Goal: Task Accomplishment & Management: Manage account settings

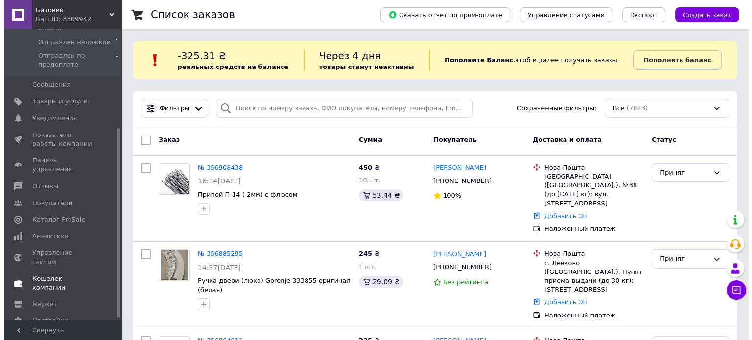
scroll to position [155, 0]
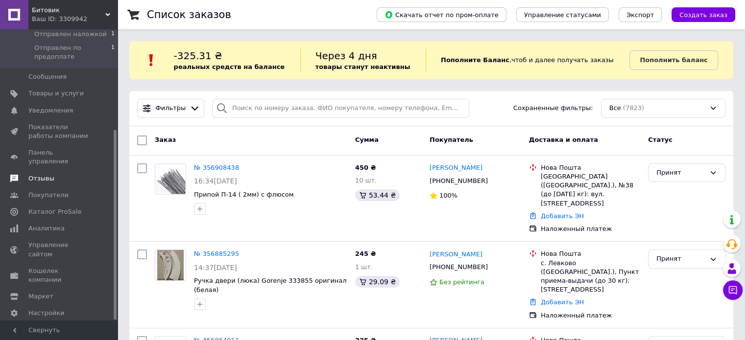
click at [41, 174] on span "Отзывы" at bounding box center [41, 178] width 26 height 9
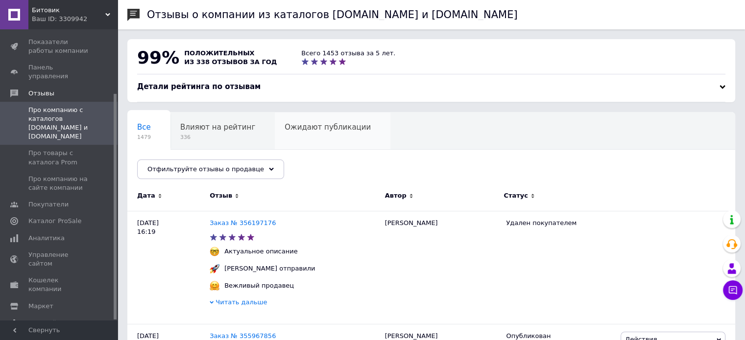
click at [317, 135] on div "Ожидают публикации 0" at bounding box center [333, 131] width 116 height 37
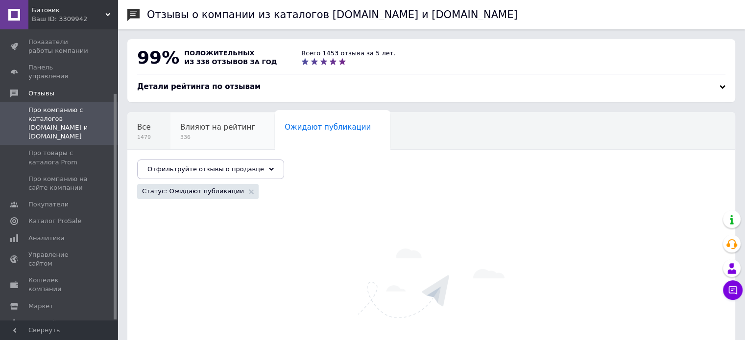
click at [210, 134] on span "336" at bounding box center [217, 137] width 75 height 7
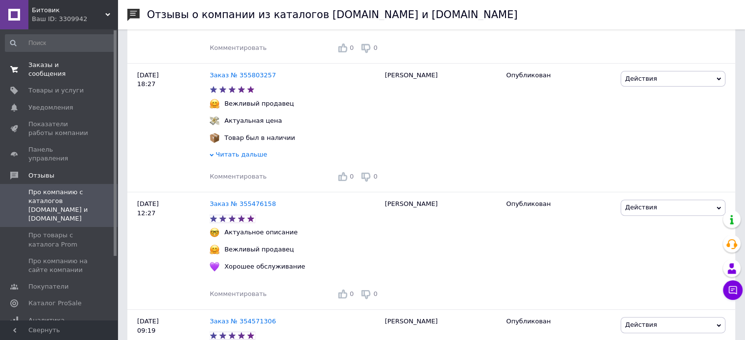
click at [66, 66] on span "Заказы и сообщения" at bounding box center [59, 70] width 62 height 18
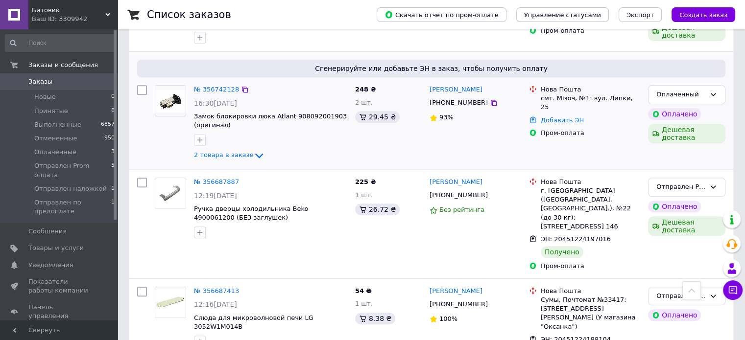
scroll to position [735, 0]
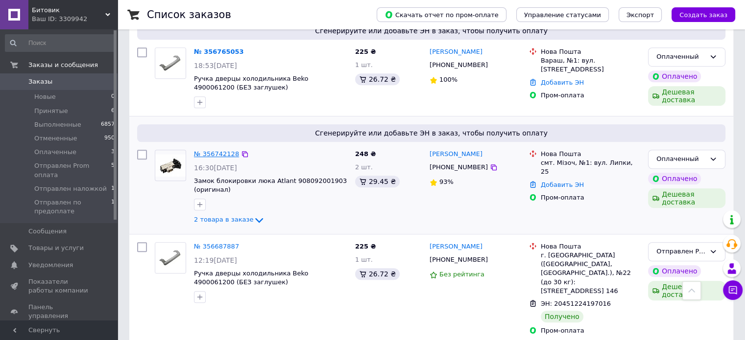
click at [220, 150] on link "№ 356742128" at bounding box center [216, 153] width 45 height 7
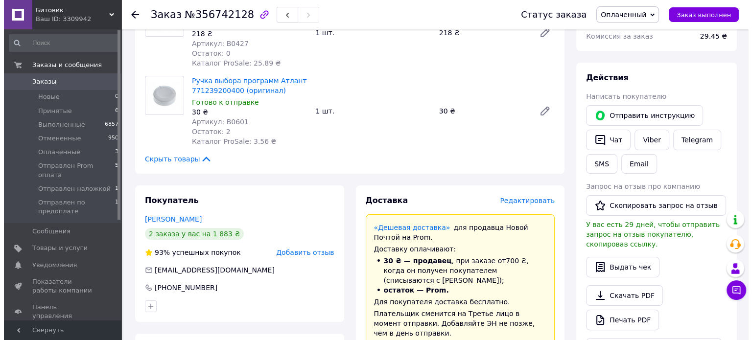
scroll to position [147, 0]
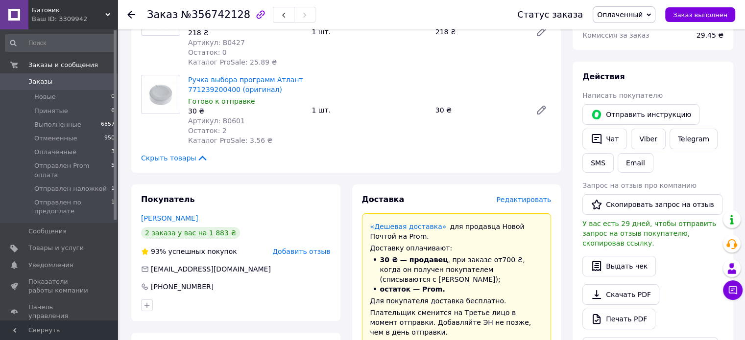
drag, startPoint x: 517, startPoint y: 194, endPoint x: 516, endPoint y: 199, distance: 4.9
click at [516, 199] on span "Редактировать" at bounding box center [523, 200] width 55 height 8
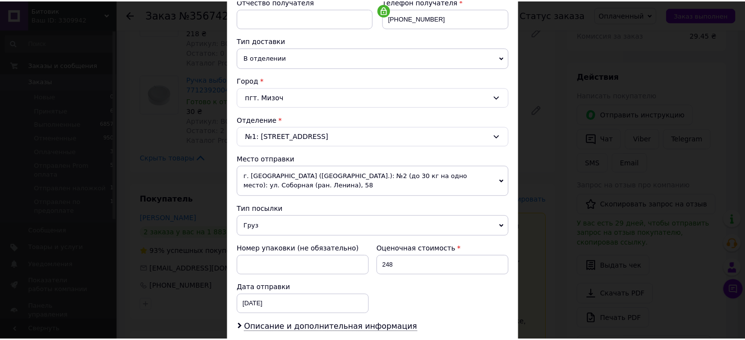
scroll to position [317, 0]
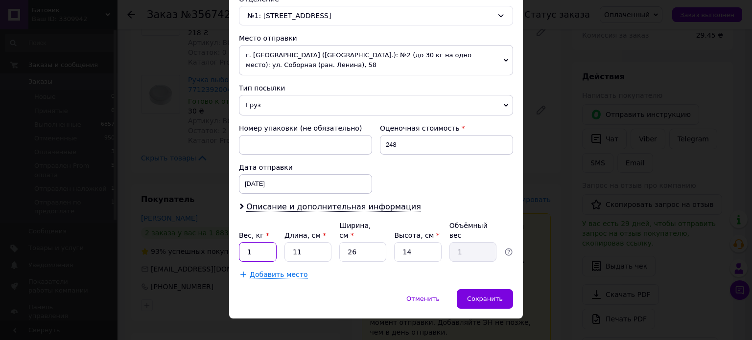
click at [262, 242] on input "1" at bounding box center [258, 252] width 38 height 20
click at [250, 243] on input "01" at bounding box center [258, 252] width 38 height 20
type input "0.1"
click at [304, 242] on input "11" at bounding box center [308, 252] width 47 height 20
type input "1"
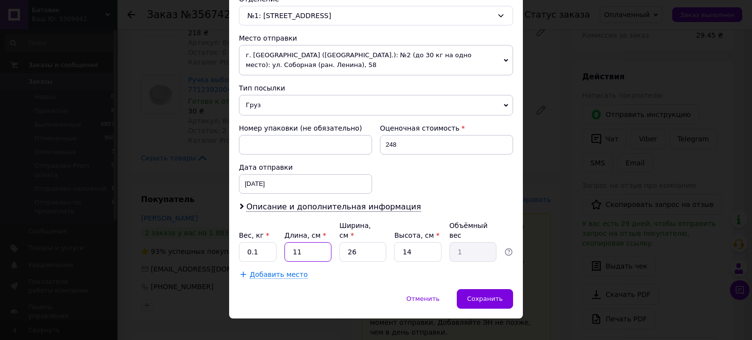
type input "0.1"
type input "12"
type input "1.09"
type input "12"
click at [365, 242] on input "26" at bounding box center [362, 252] width 47 height 20
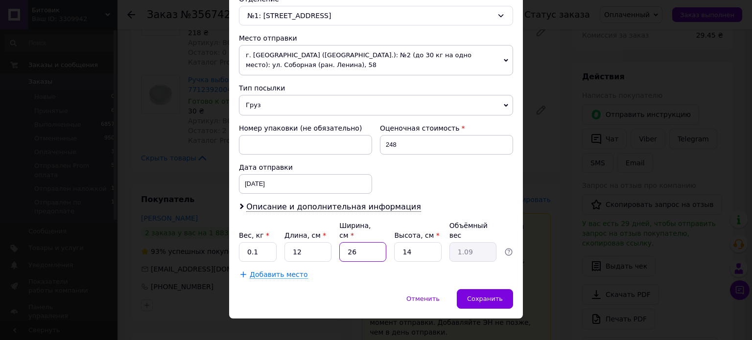
type input "2"
type input "0.1"
type input "7"
type input "0.29"
type input "7"
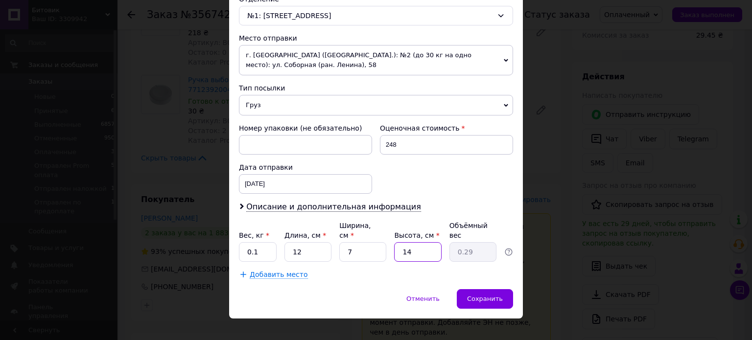
click at [417, 242] on input "14" at bounding box center [417, 252] width 47 height 20
drag, startPoint x: 417, startPoint y: 237, endPoint x: 413, endPoint y: 241, distance: 5.2
click at [413, 242] on input "14" at bounding box center [417, 252] width 47 height 20
type input "1"
type input "0.1"
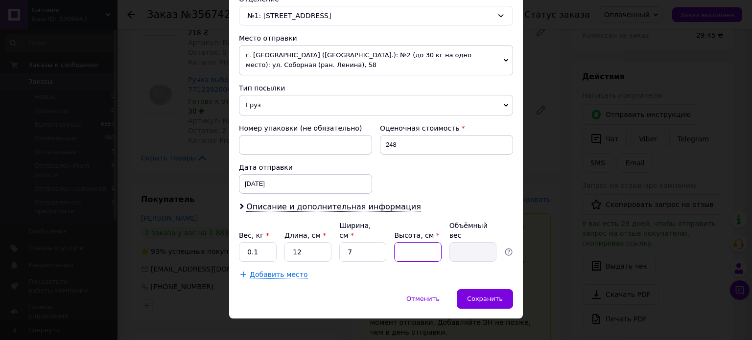
type input "5"
type input "0.11"
type input "5"
click at [474, 295] on span "Сохранить" at bounding box center [485, 298] width 36 height 7
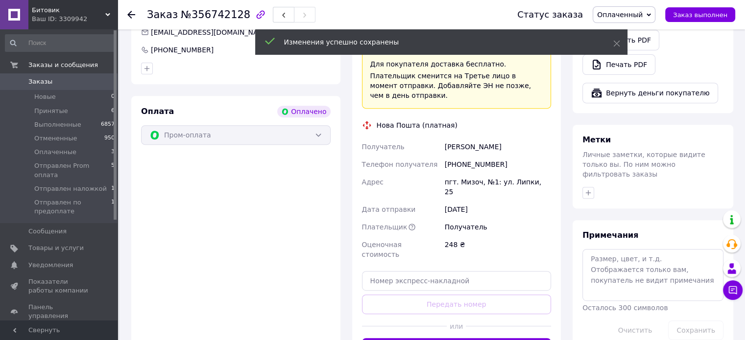
scroll to position [441, 0]
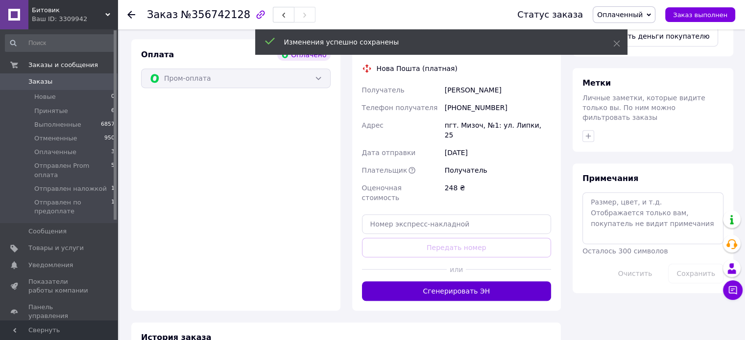
click at [464, 282] on button "Сгенерировать ЭН" at bounding box center [457, 292] width 190 height 20
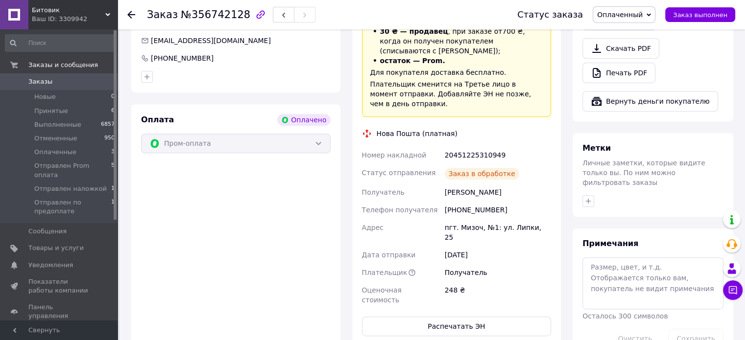
scroll to position [294, 0]
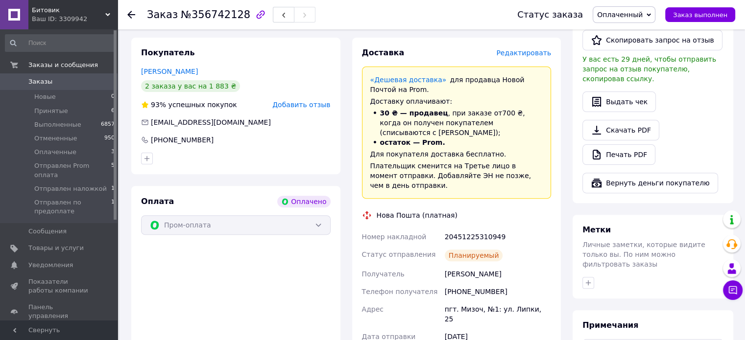
click at [94, 81] on span "0" at bounding box center [104, 81] width 27 height 9
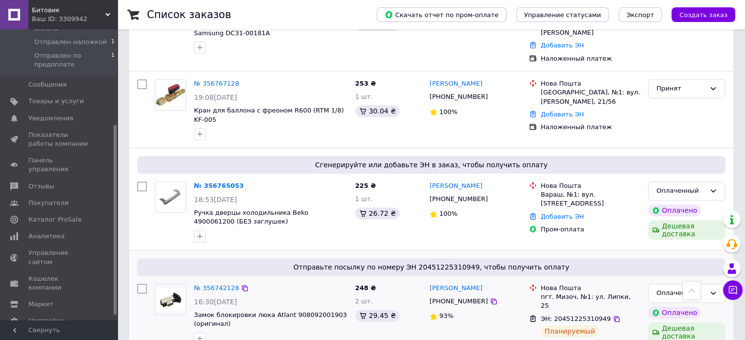
scroll to position [588, 0]
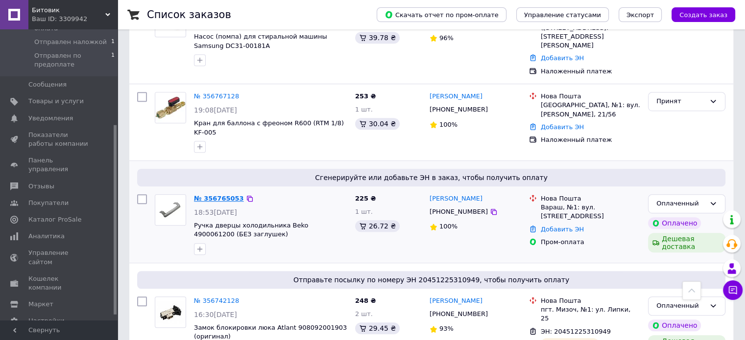
click at [209, 195] on link "№ 356765053" at bounding box center [219, 198] width 50 height 7
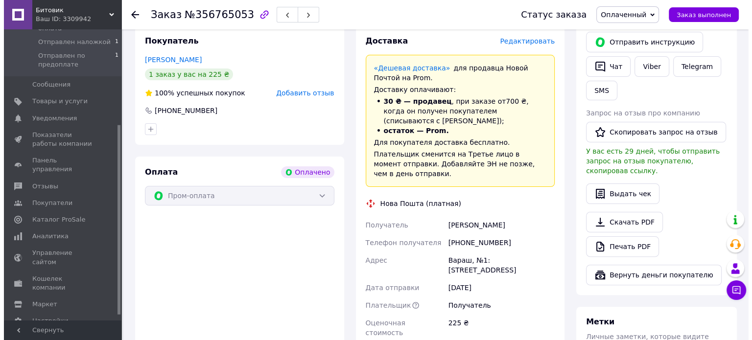
scroll to position [72, 0]
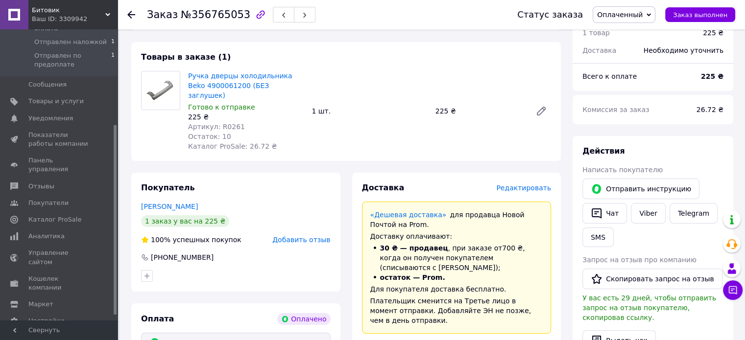
click at [525, 184] on span "Редактировать" at bounding box center [523, 188] width 55 height 8
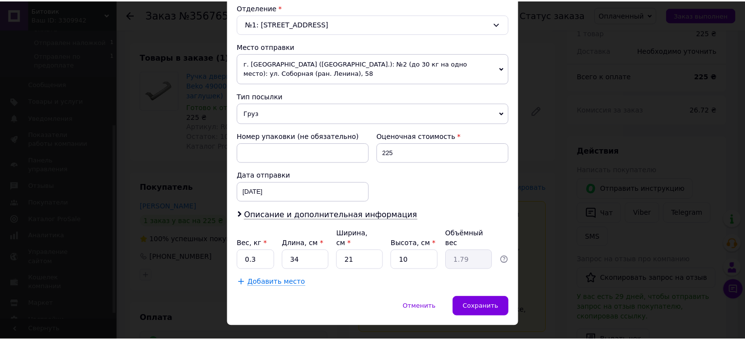
scroll to position [317, 0]
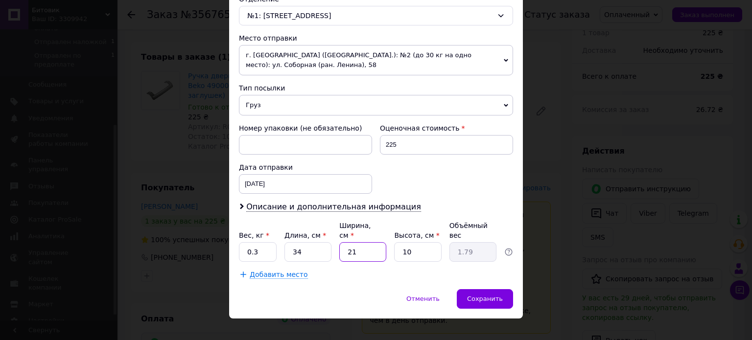
click at [367, 242] on input "21" at bounding box center [362, 252] width 47 height 20
type input "2"
type input "0.17"
type input "24"
type input "2.04"
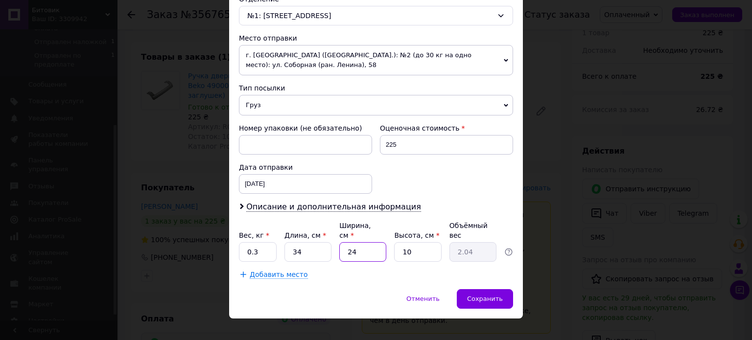
type input "24"
click at [417, 242] on input "10" at bounding box center [417, 252] width 47 height 20
type input "1"
type input "0.2"
type input "7"
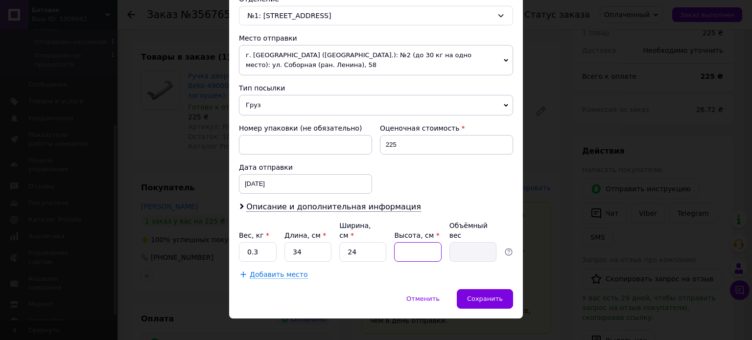
type input "1.43"
type input "7"
click at [487, 293] on div "Сохранить" at bounding box center [485, 299] width 56 height 20
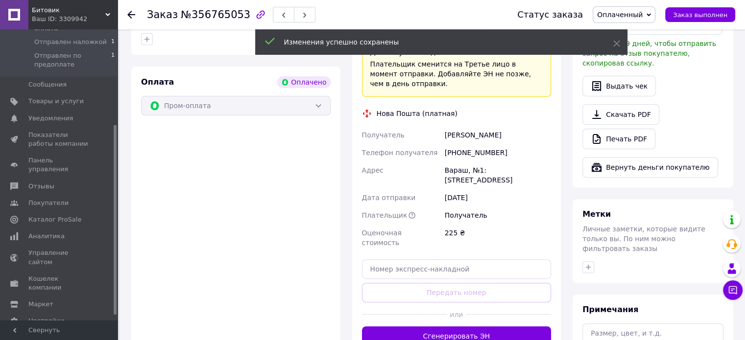
scroll to position [366, 0]
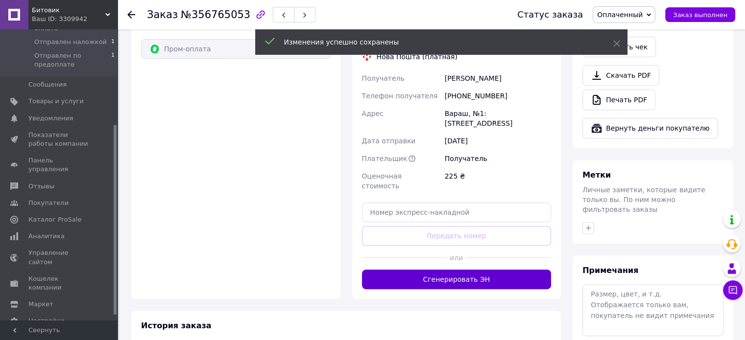
click at [449, 270] on button "Сгенерировать ЭН" at bounding box center [457, 280] width 190 height 20
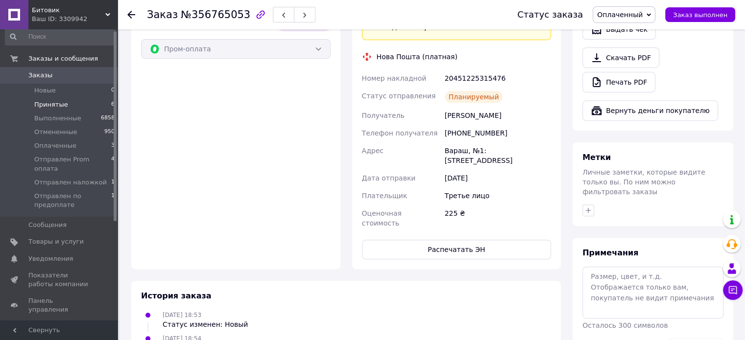
scroll to position [0, 0]
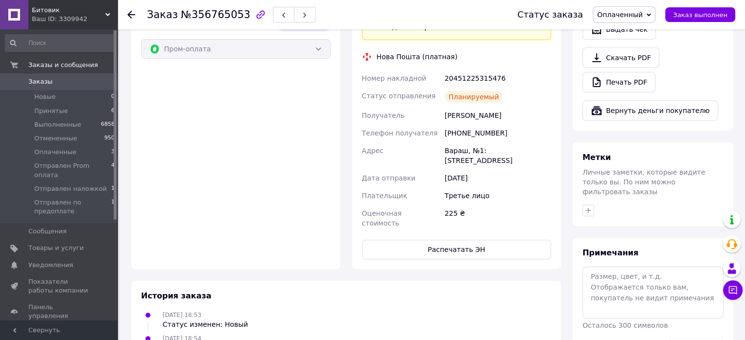
click at [52, 86] on link "Заказы 0" at bounding box center [60, 81] width 120 height 17
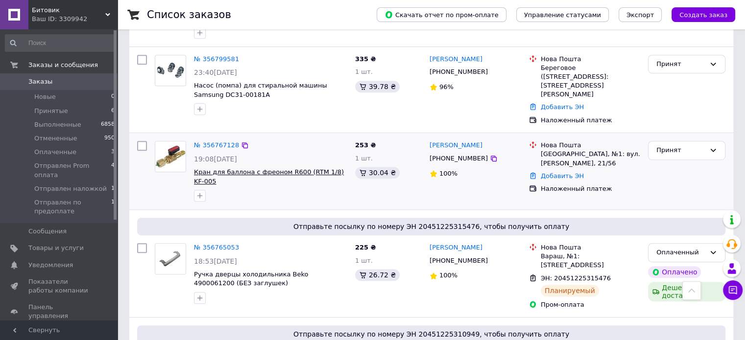
scroll to position [490, 0]
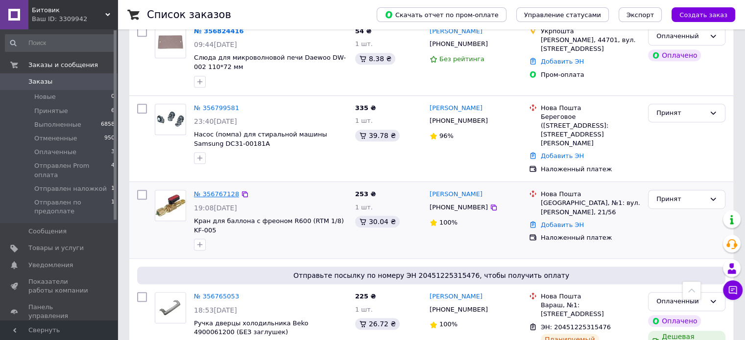
click at [212, 191] on link "№ 356767128" at bounding box center [216, 194] width 45 height 7
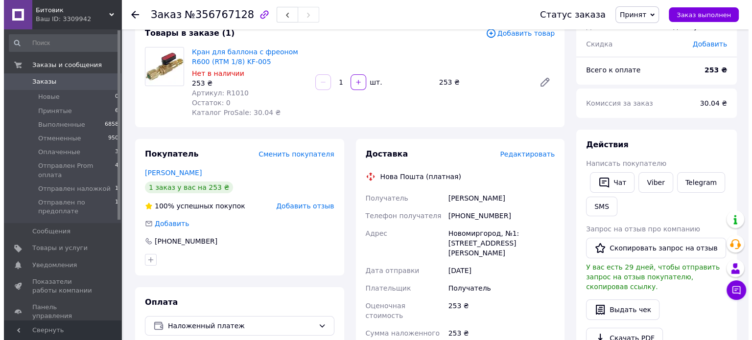
scroll to position [49, 0]
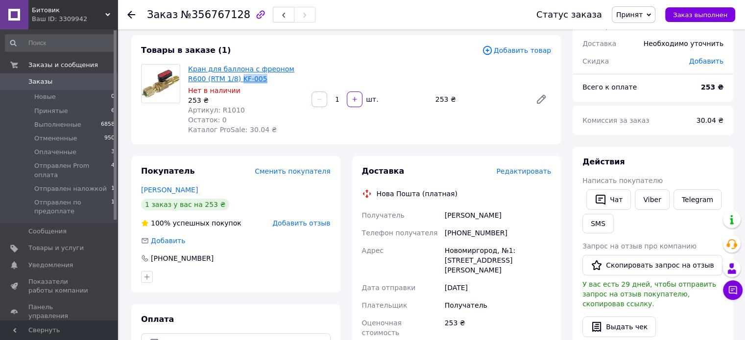
drag, startPoint x: 244, startPoint y: 78, endPoint x: 225, endPoint y: 78, distance: 18.6
click at [221, 79] on span "Кран для баллона с фреоном R600 (RTM 1/8) KF-005" at bounding box center [246, 74] width 116 height 20
click at [247, 76] on span "Кран для баллона с фреоном R600 (RTM 1/8) KF-005" at bounding box center [246, 74] width 116 height 20
drag, startPoint x: 247, startPoint y: 80, endPoint x: 219, endPoint y: 82, distance: 27.5
click at [219, 82] on span "Кран для баллона с фреоном R600 (RTM 1/8) KF-005" at bounding box center [246, 74] width 116 height 20
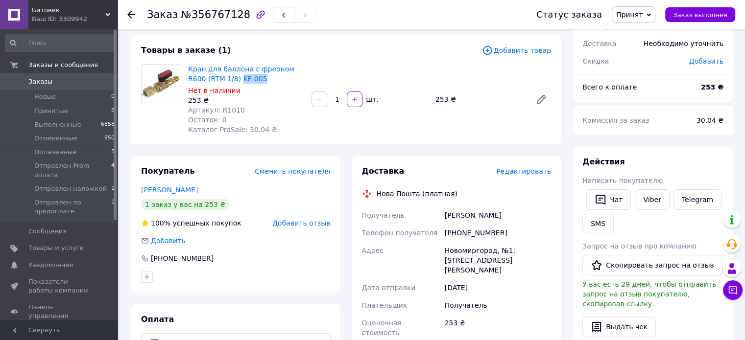
copy link "KF-005"
click at [533, 172] on span "Редактировать" at bounding box center [523, 172] width 55 height 8
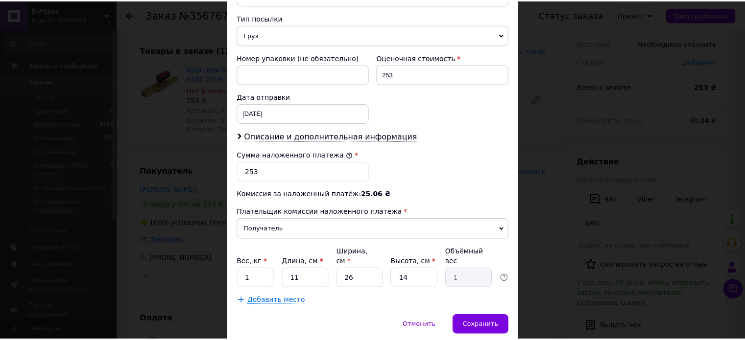
scroll to position [413, 0]
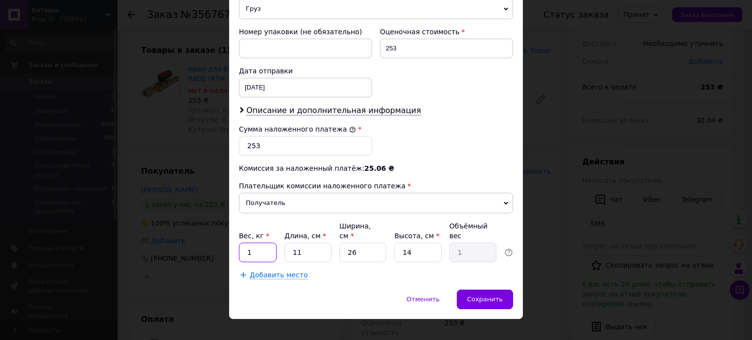
click at [261, 243] on input "1" at bounding box center [258, 253] width 38 height 20
click at [252, 243] on input "01" at bounding box center [258, 253] width 38 height 20
type input "0.1"
click at [302, 243] on input "11" at bounding box center [308, 253] width 47 height 20
type input "1"
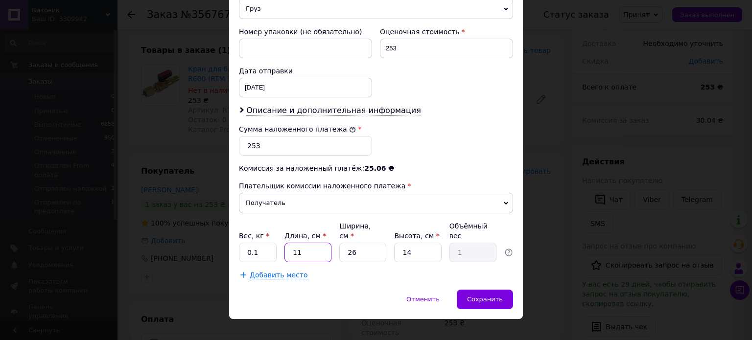
type input "0.1"
type input "10"
type input "0.91"
type input "10"
click at [366, 243] on input "26" at bounding box center [362, 253] width 47 height 20
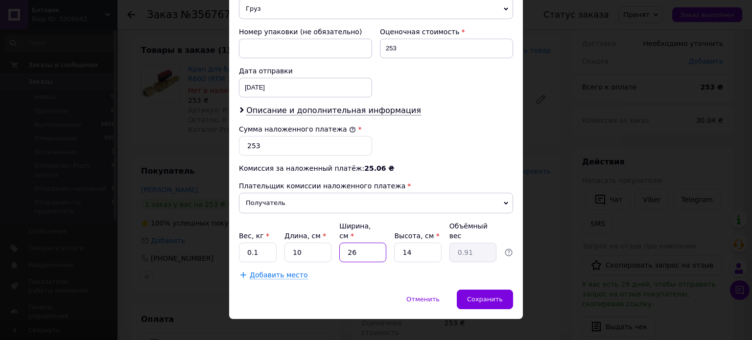
type input "2"
type input "0.1"
type input "5"
type input "0.18"
type input "5"
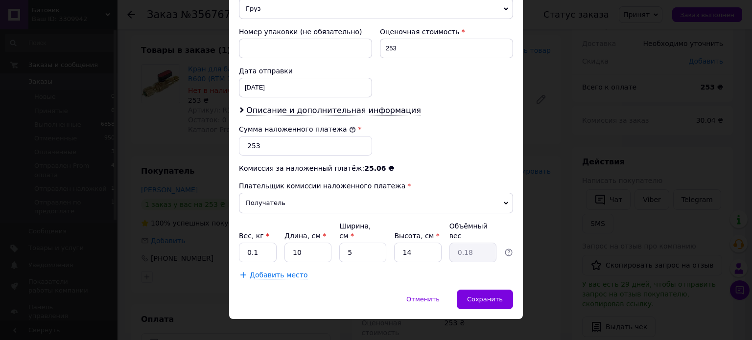
click at [444, 243] on div "Вес, кг * 0.1 Длина, см * 10 Ширина, см * 5 Высота, см * 14 Объёмный вес 0.18" at bounding box center [376, 241] width 274 height 41
click at [423, 243] on input "14" at bounding box center [417, 253] width 47 height 20
type input "1"
type input "0.1"
type input "3"
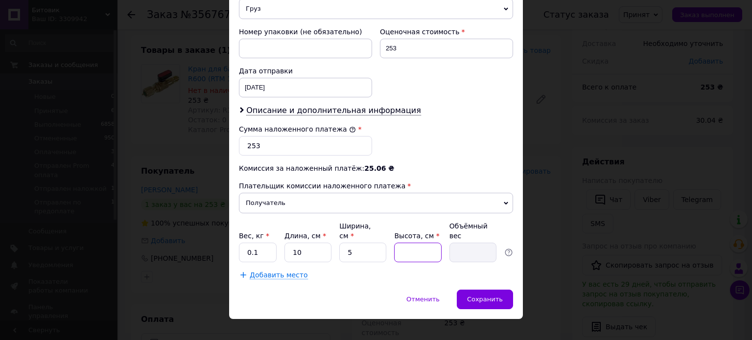
type input "0.1"
type input "3"
click at [507, 290] on div "Сохранить" at bounding box center [485, 300] width 56 height 20
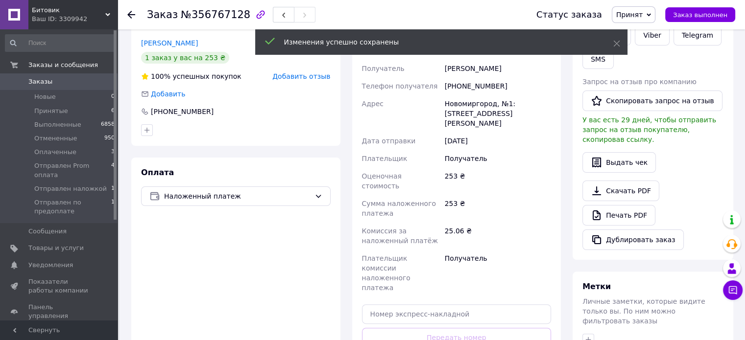
scroll to position [294, 0]
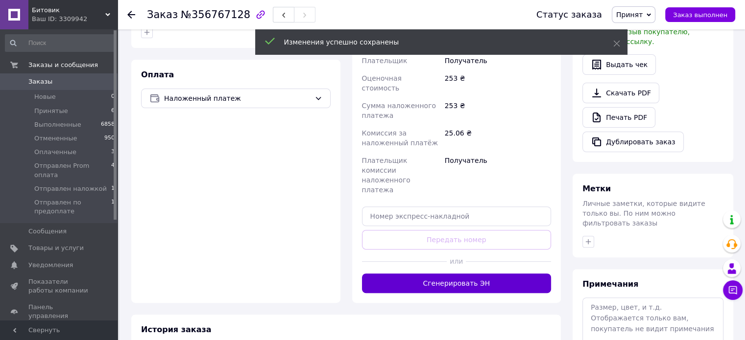
click at [447, 274] on button "Сгенерировать ЭН" at bounding box center [457, 284] width 190 height 20
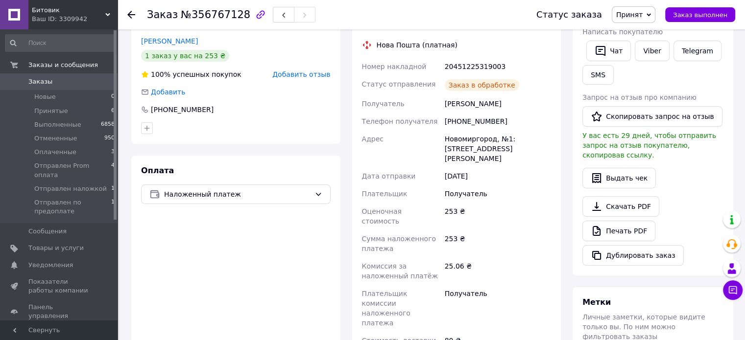
scroll to position [196, 0]
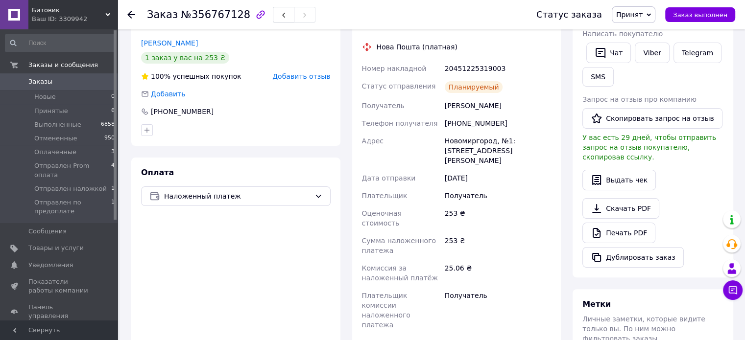
click at [86, 78] on span "Заказы" at bounding box center [59, 81] width 62 height 9
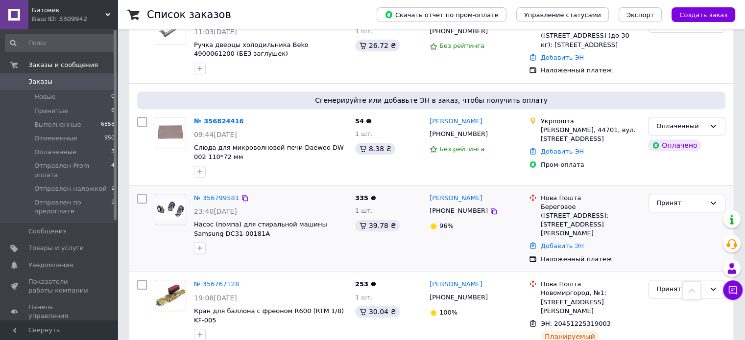
scroll to position [392, 0]
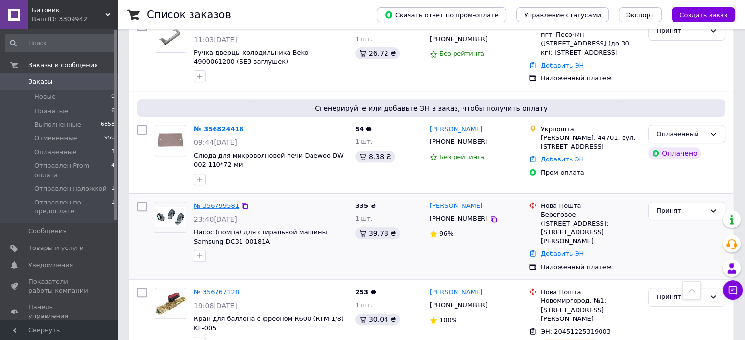
click at [220, 202] on link "№ 356799581" at bounding box center [216, 205] width 45 height 7
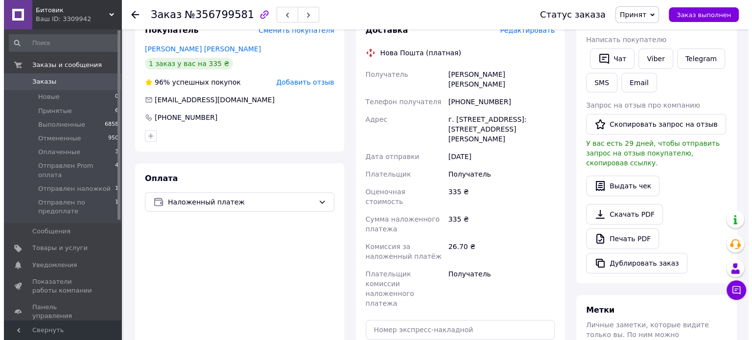
scroll to position [165, 0]
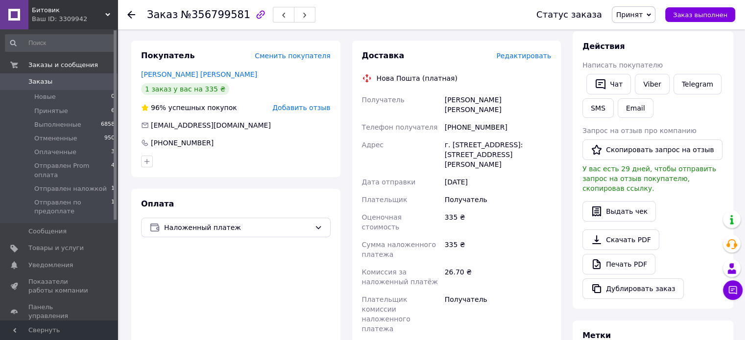
click at [523, 54] on span "Редактировать" at bounding box center [523, 56] width 55 height 8
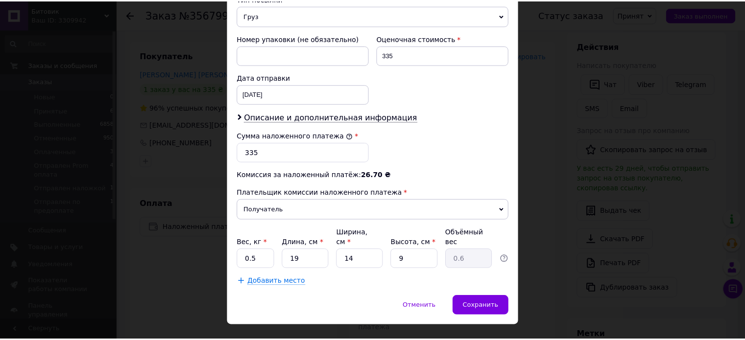
scroll to position [413, 0]
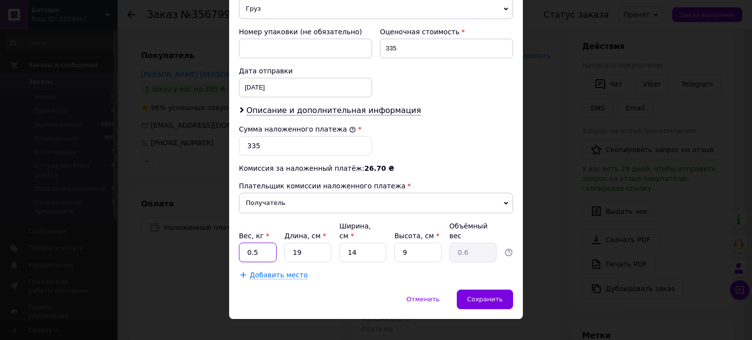
click at [265, 243] on input "0.5" at bounding box center [258, 253] width 38 height 20
type input "0.3"
click at [307, 243] on input "19" at bounding box center [308, 253] width 47 height 20
type input "1"
type input "0.1"
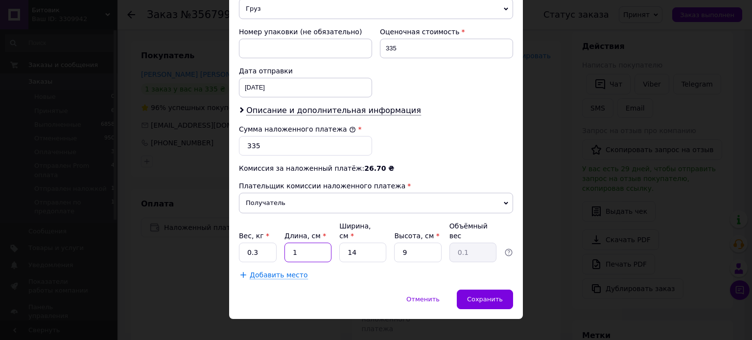
type input "15"
type input "0.47"
type input "15"
click at [368, 243] on input "14" at bounding box center [362, 253] width 47 height 20
type input "1"
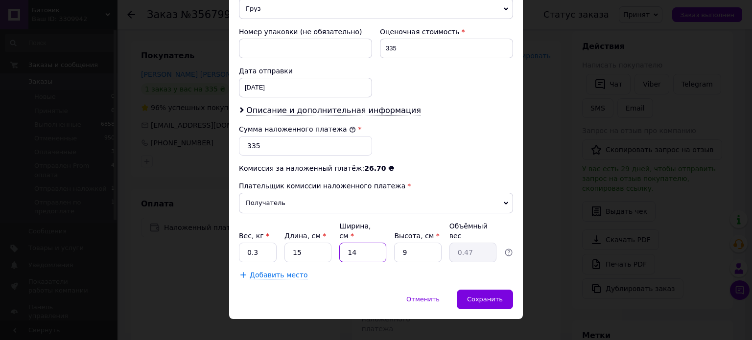
type input "0.1"
type input "12"
type input "0.41"
type input "12"
click at [498, 296] on span "Сохранить" at bounding box center [485, 299] width 36 height 7
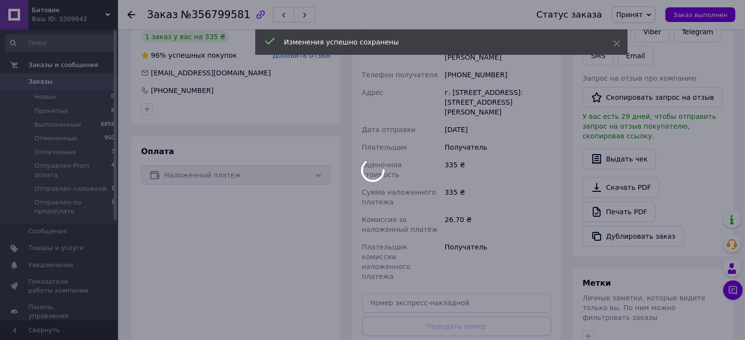
scroll to position [312, 0]
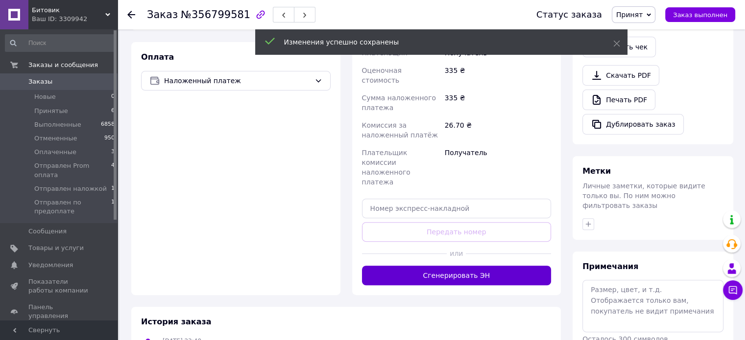
click at [484, 266] on button "Сгенерировать ЭН" at bounding box center [457, 276] width 190 height 20
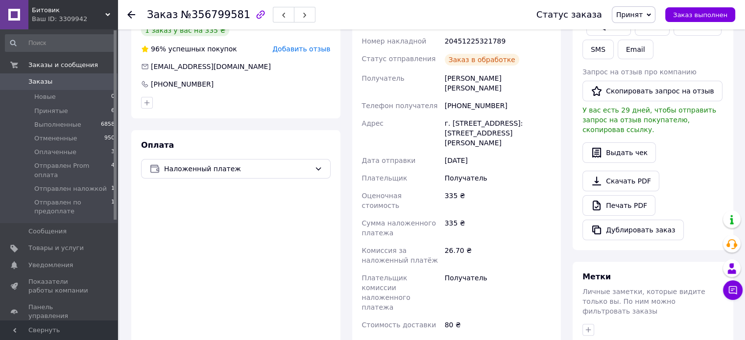
scroll to position [214, 0]
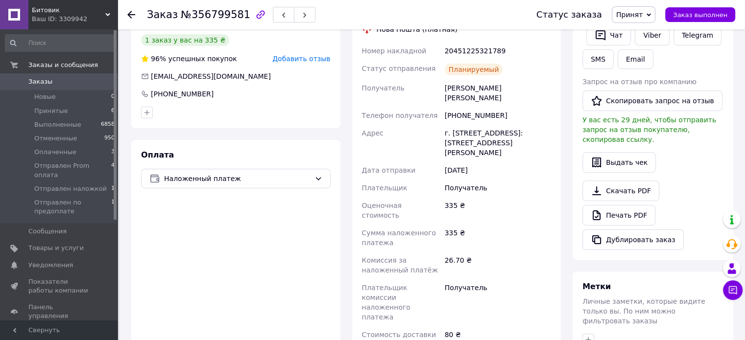
drag, startPoint x: 74, startPoint y: 83, endPoint x: 201, endPoint y: 128, distance: 134.6
click at [73, 83] on span "Заказы" at bounding box center [59, 81] width 62 height 9
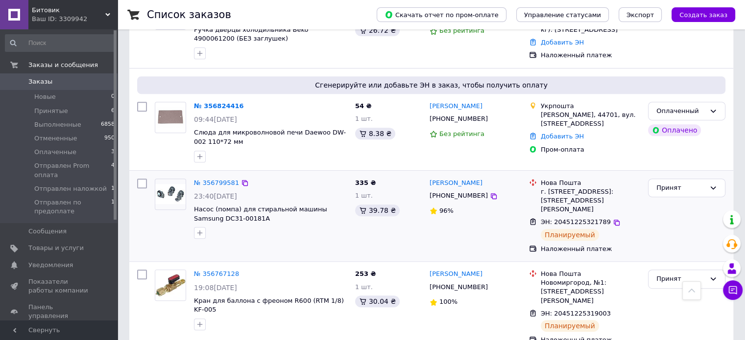
scroll to position [392, 0]
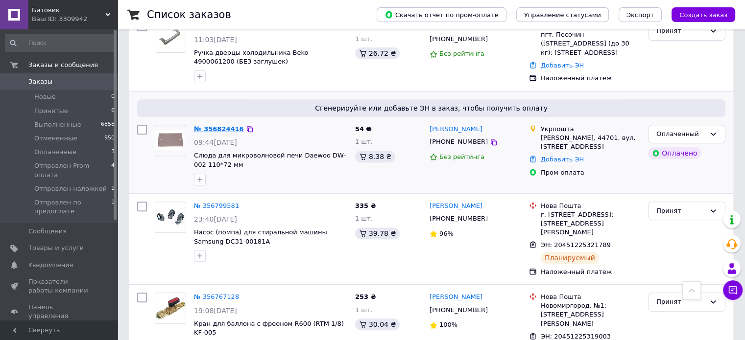
click at [209, 125] on link "№ 356824416" at bounding box center [219, 128] width 50 height 7
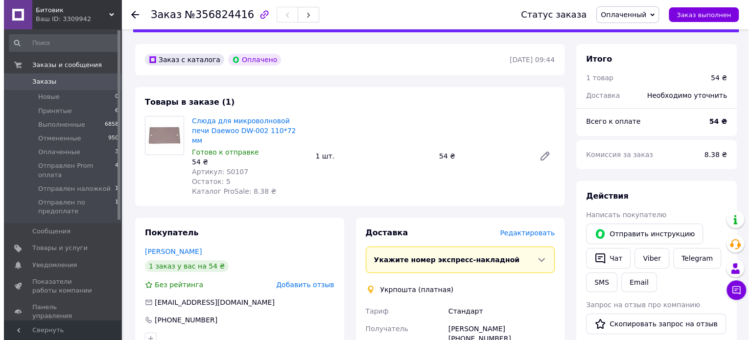
scroll to position [49, 0]
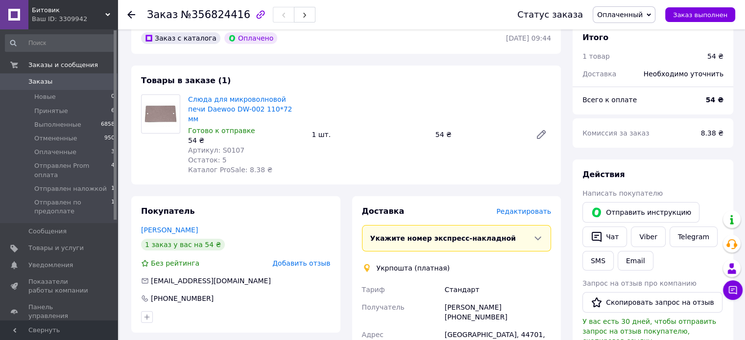
click at [519, 208] on span "Редактировать" at bounding box center [523, 212] width 55 height 8
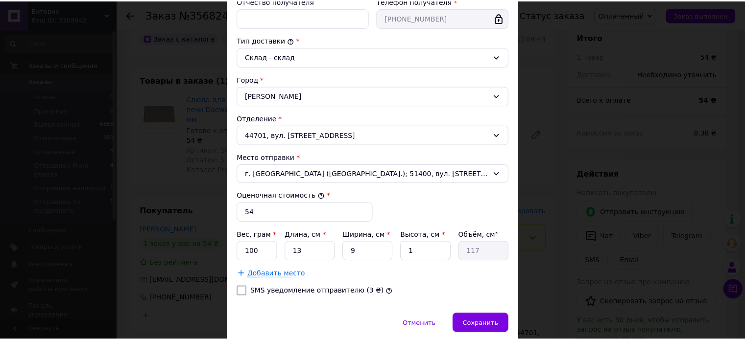
scroll to position [270, 0]
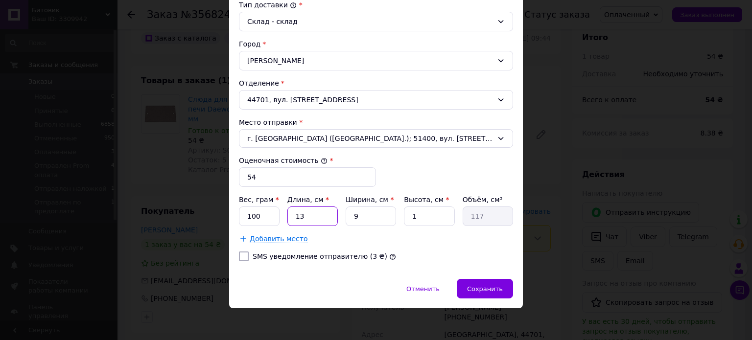
click at [318, 219] on input "13" at bounding box center [313, 217] width 50 height 20
type input "1"
type input "9"
type input "16"
type input "144"
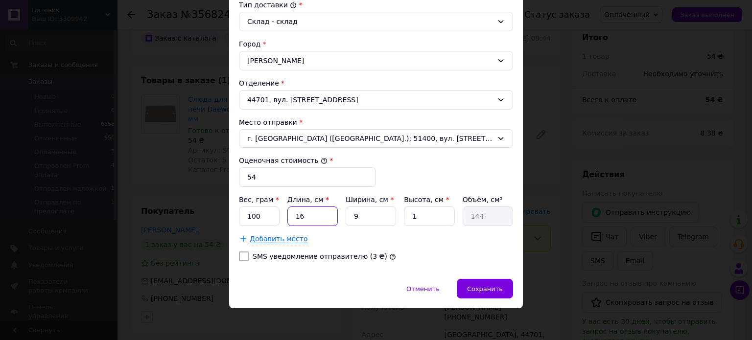
type input "16"
click at [362, 215] on input "9" at bounding box center [371, 217] width 50 height 20
type input "1"
type input "16"
type input "15"
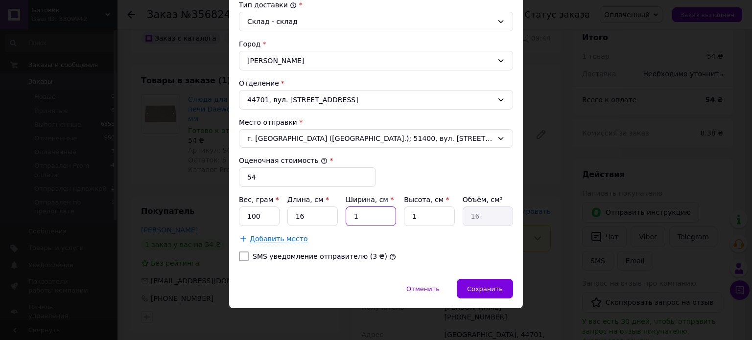
type input "240"
type input "15"
drag, startPoint x: 482, startPoint y: 286, endPoint x: 469, endPoint y: 280, distance: 14.0
click at [477, 286] on span "Сохранить" at bounding box center [485, 289] width 36 height 7
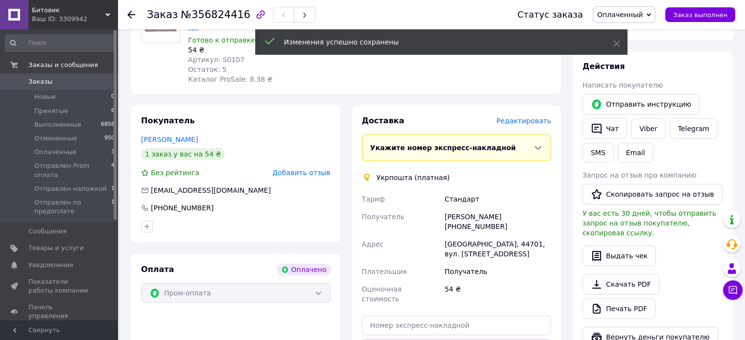
scroll to position [245, 0]
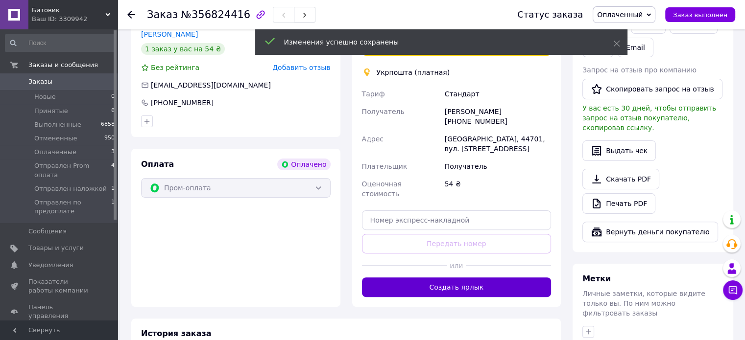
click at [476, 278] on button "Создать ярлык" at bounding box center [457, 288] width 190 height 20
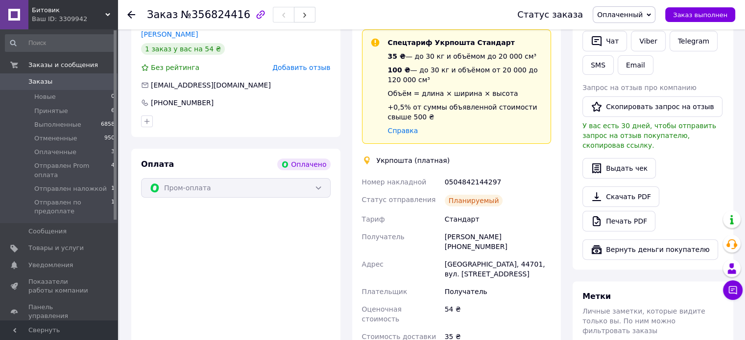
click at [63, 86] on span "Заказы" at bounding box center [59, 81] width 62 height 9
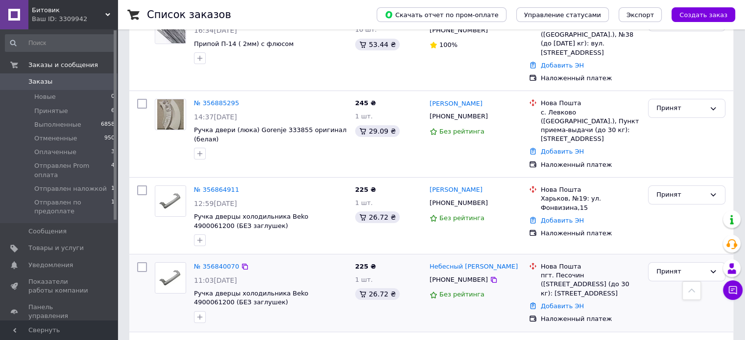
scroll to position [147, 0]
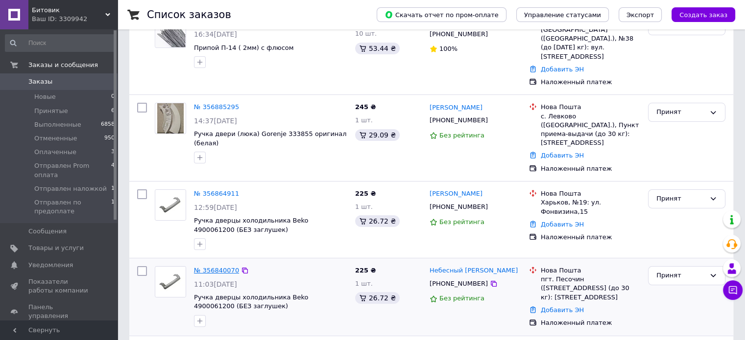
click at [214, 267] on link "№ 356840070" at bounding box center [216, 270] width 45 height 7
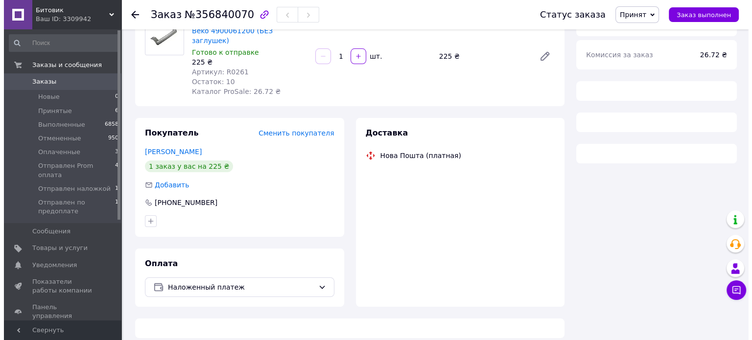
scroll to position [147, 0]
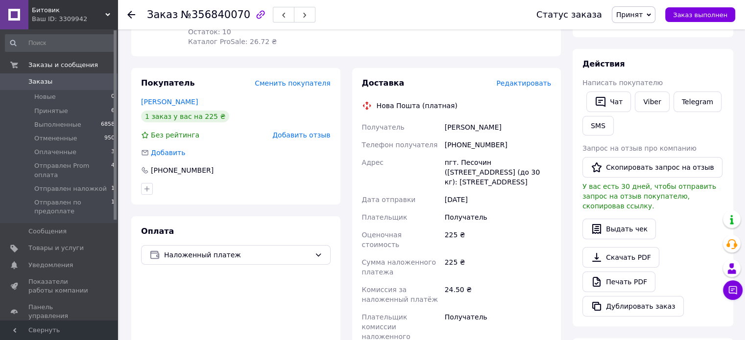
click at [527, 79] on span "Редактировать" at bounding box center [523, 83] width 55 height 8
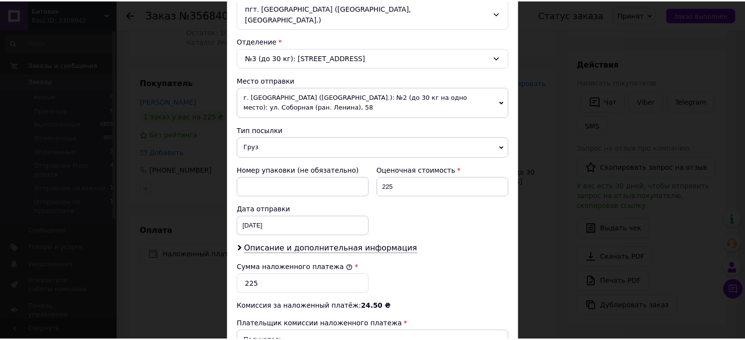
scroll to position [392, 0]
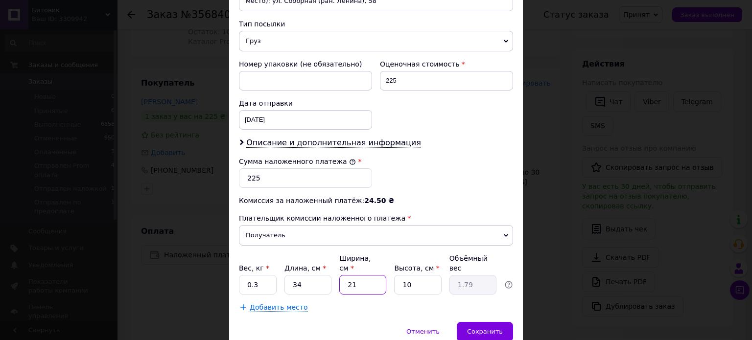
click at [378, 275] on input "21" at bounding box center [362, 285] width 47 height 20
type input "2"
type input "0.17"
type input "24"
type input "2.04"
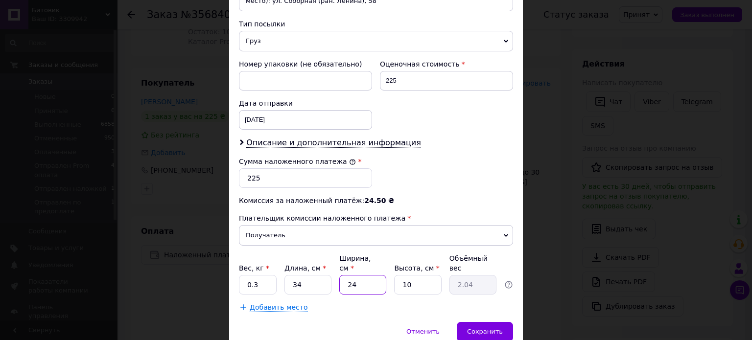
type input "24"
drag, startPoint x: 406, startPoint y: 262, endPoint x: 421, endPoint y: 264, distance: 15.3
click at [408, 275] on input "10" at bounding box center [417, 285] width 47 height 20
click at [421, 275] on input "10" at bounding box center [417, 285] width 47 height 20
type input "1"
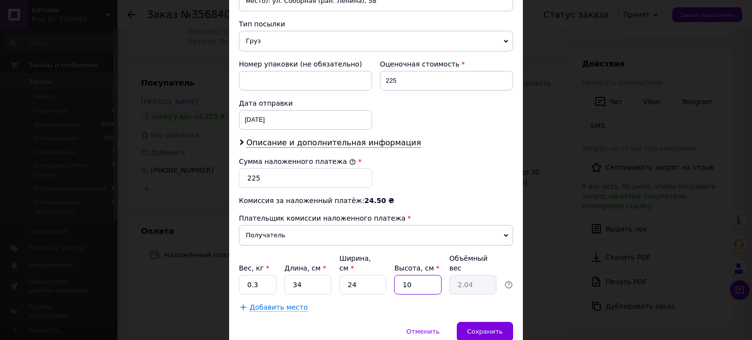
type input "0.2"
type input "8"
type input "1.63"
type input "8"
click at [496, 322] on div "Сохранить" at bounding box center [485, 332] width 56 height 20
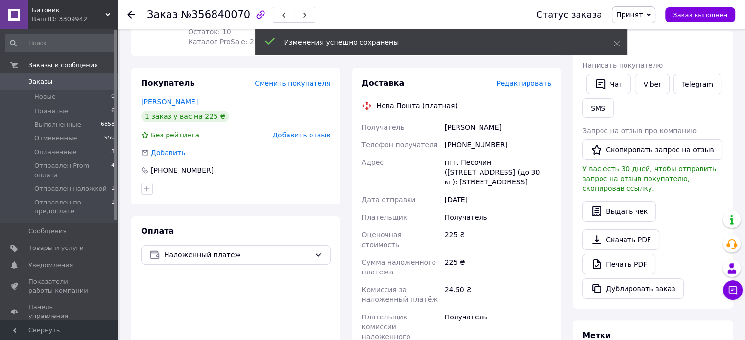
scroll to position [245, 0]
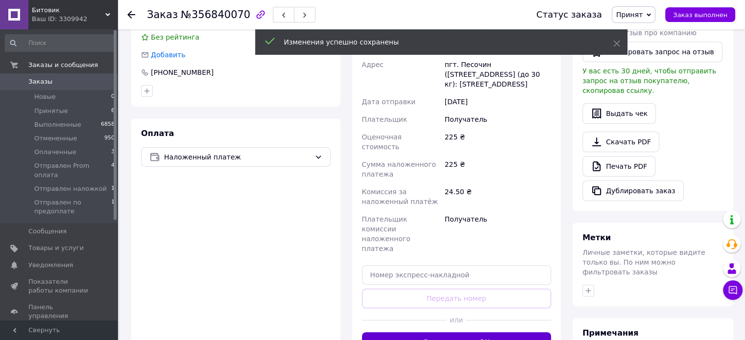
click at [478, 333] on button "Сгенерировать ЭН" at bounding box center [457, 343] width 190 height 20
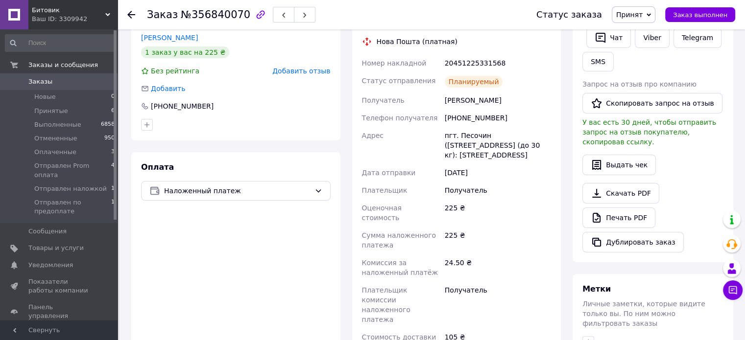
scroll to position [196, 0]
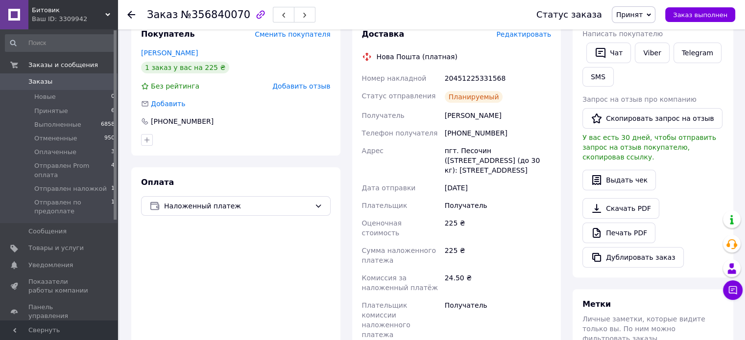
click at [72, 80] on span "Заказы" at bounding box center [59, 81] width 62 height 9
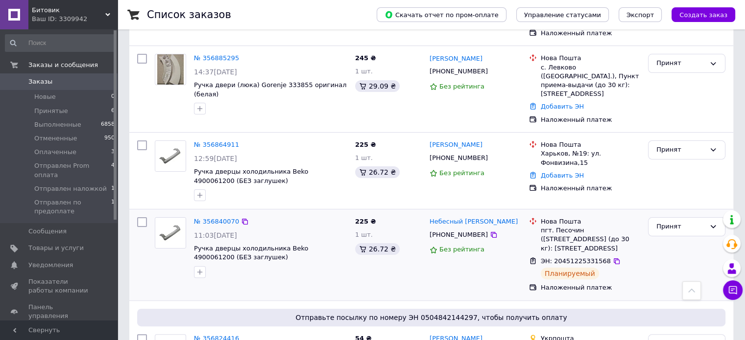
scroll to position [147, 0]
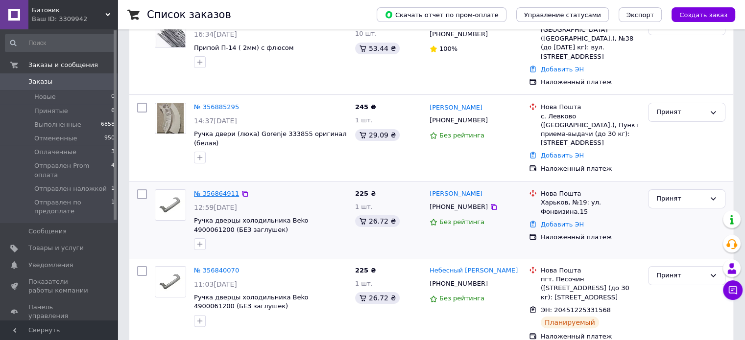
click at [201, 190] on link "№ 356864911" at bounding box center [216, 193] width 45 height 7
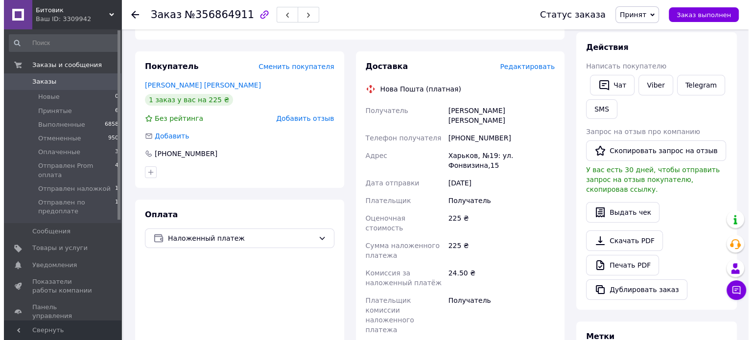
scroll to position [147, 0]
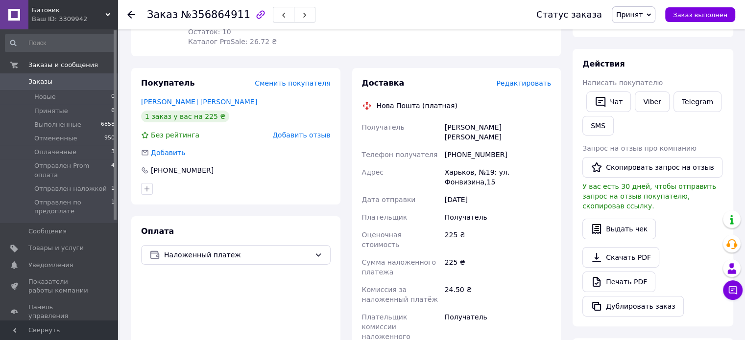
click at [527, 79] on span "Редактировать" at bounding box center [523, 83] width 55 height 8
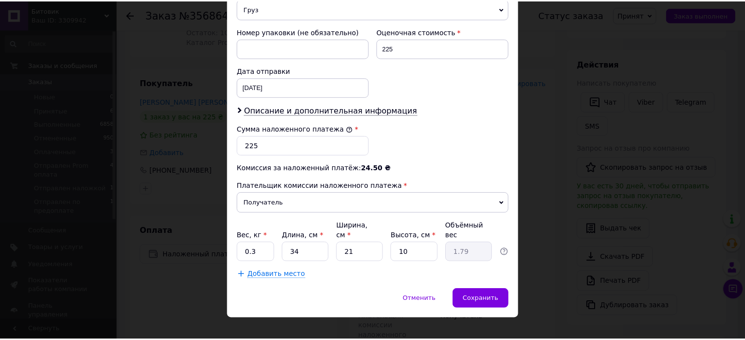
scroll to position [413, 0]
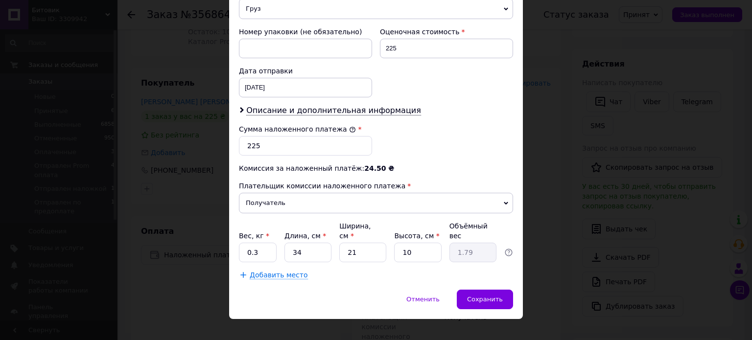
click at [365, 244] on input "21" at bounding box center [362, 253] width 47 height 20
type input "2"
type input "0.17"
type input "24"
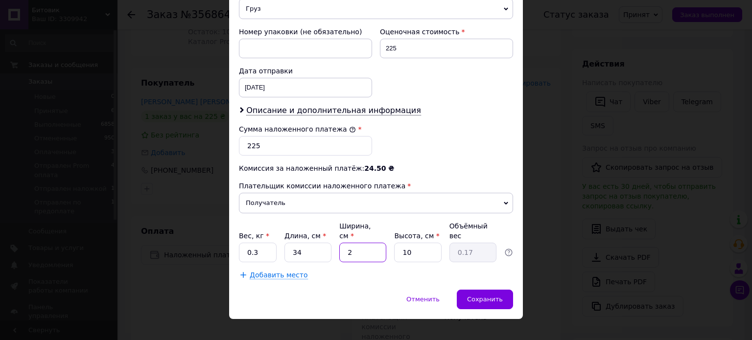
type input "2.04"
type input "24"
click at [416, 243] on input "10" at bounding box center [417, 253] width 47 height 20
type input "1"
type input "0.2"
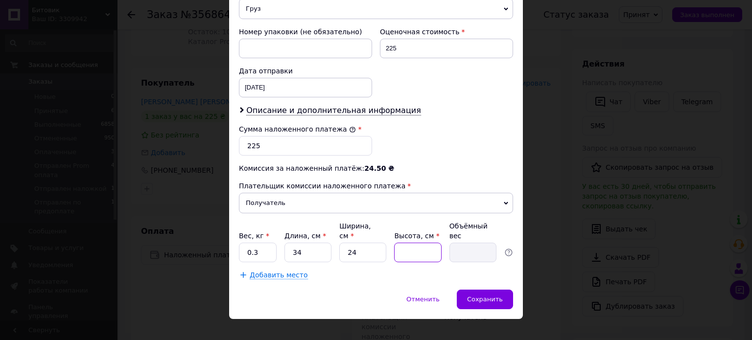
type input "8"
type input "1.63"
type input "8"
click at [494, 292] on div "Сохранить" at bounding box center [485, 300] width 56 height 20
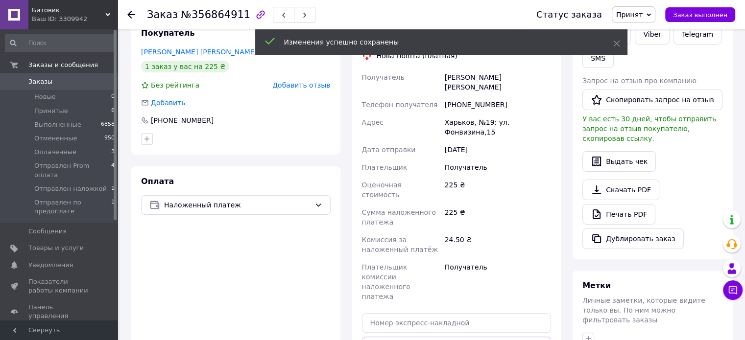
scroll to position [294, 0]
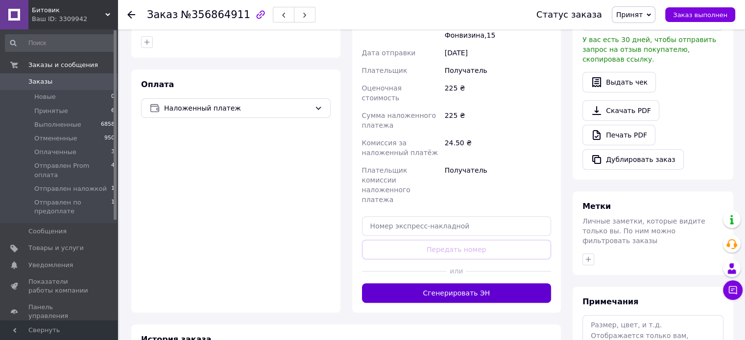
click at [502, 284] on button "Сгенерировать ЭН" at bounding box center [457, 294] width 190 height 20
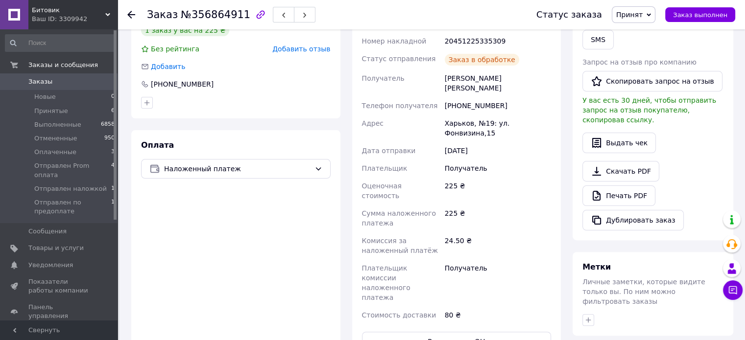
scroll to position [196, 0]
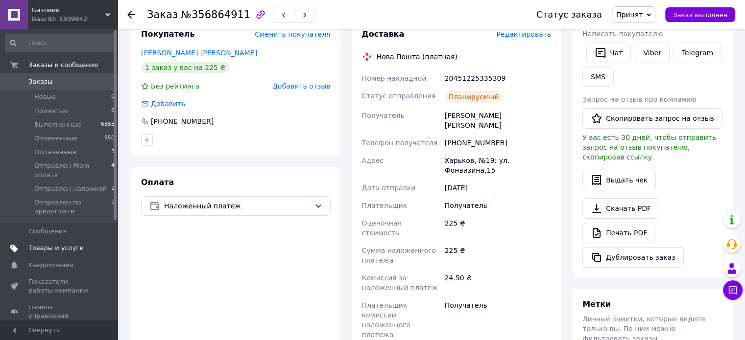
click at [88, 72] on link "Заказы и сообщения" at bounding box center [60, 65] width 120 height 17
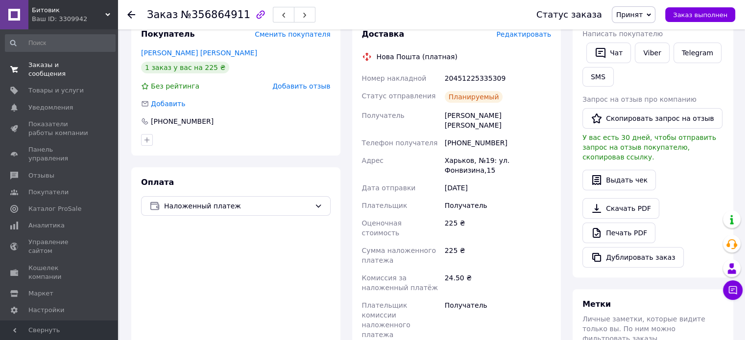
click at [72, 70] on link "Заказы и сообщения 0 0" at bounding box center [60, 69] width 120 height 25
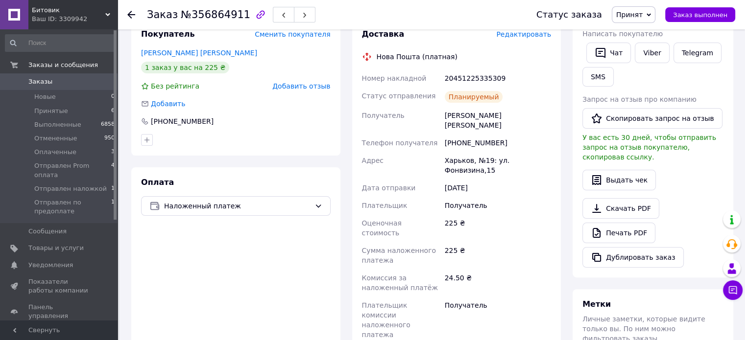
click at [63, 85] on span "Заказы" at bounding box center [59, 81] width 62 height 9
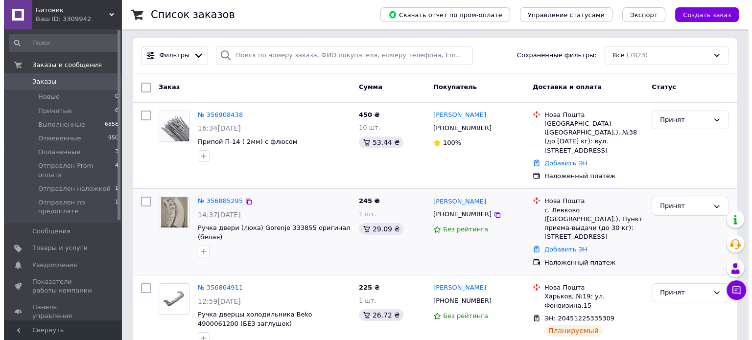
scroll to position [49, 0]
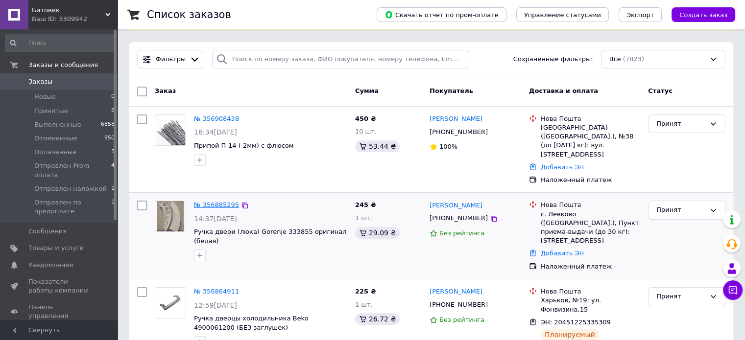
click at [223, 201] on link "№ 356885295" at bounding box center [216, 204] width 45 height 7
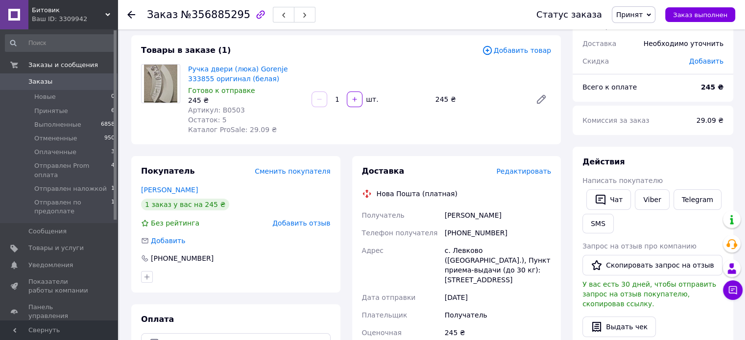
click at [523, 172] on span "Редактировать" at bounding box center [523, 172] width 55 height 8
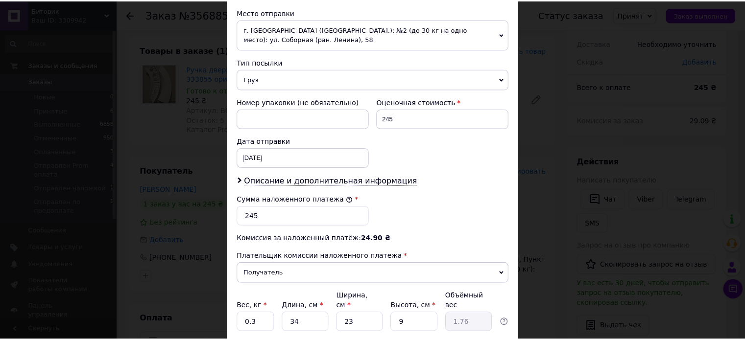
scroll to position [413, 0]
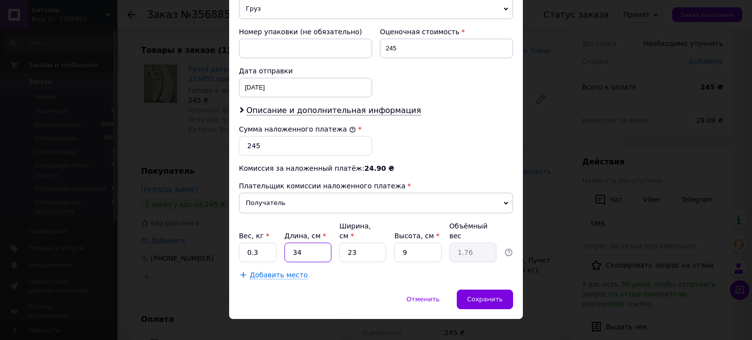
click at [317, 243] on input "34" at bounding box center [308, 253] width 47 height 20
type input "3"
type input "0.16"
type input "2"
type input "0.1"
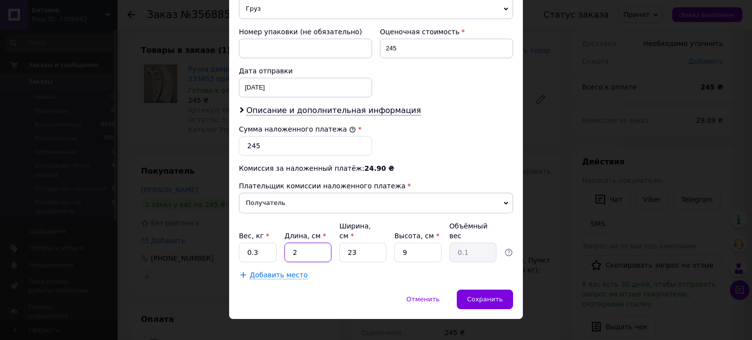
type input "25"
type input "1.29"
type input "25"
click at [366, 243] on input "23" at bounding box center [362, 253] width 47 height 20
type input "2"
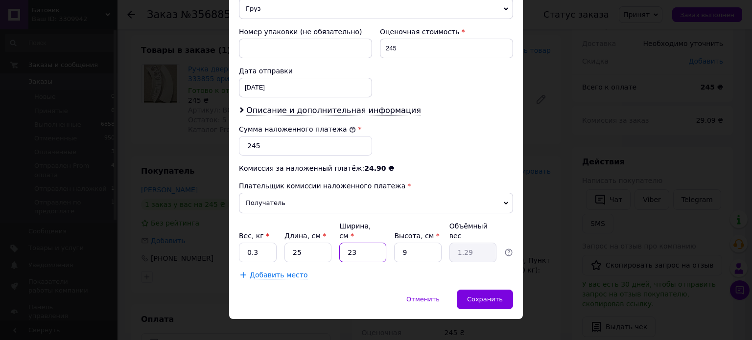
type input "0.11"
type input "22"
type input "1.24"
type input "22"
click at [479, 296] on span "Сохранить" at bounding box center [485, 299] width 36 height 7
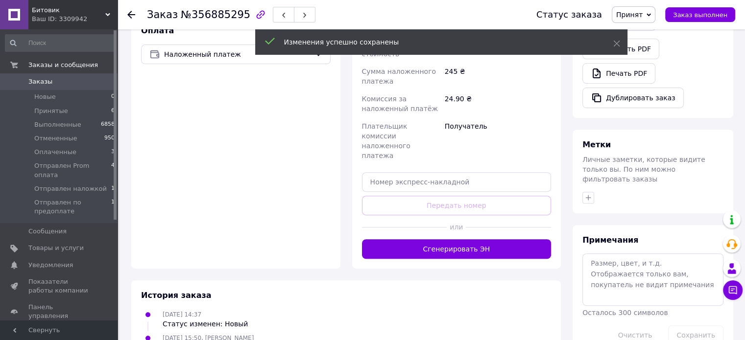
scroll to position [343, 0]
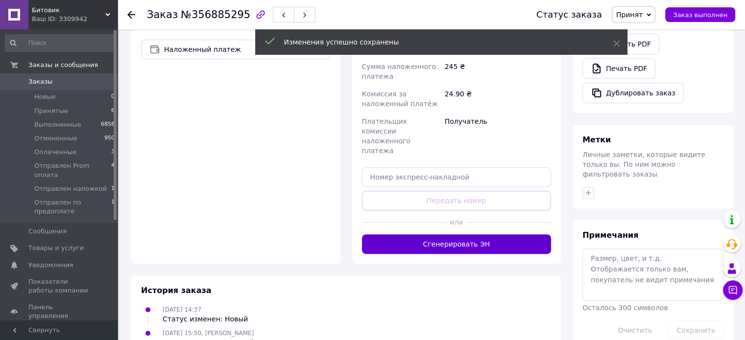
click at [460, 235] on button "Сгенерировать ЭН" at bounding box center [457, 245] width 190 height 20
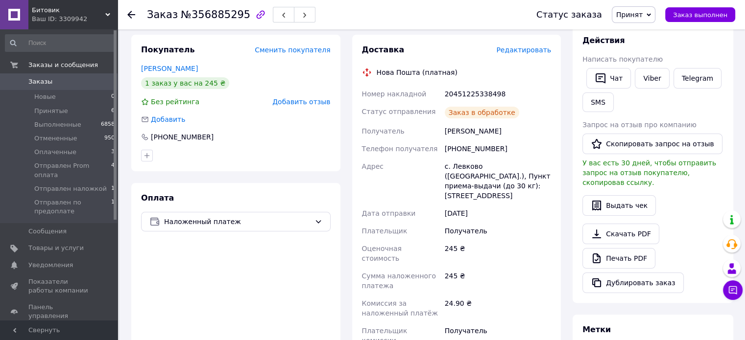
scroll to position [147, 0]
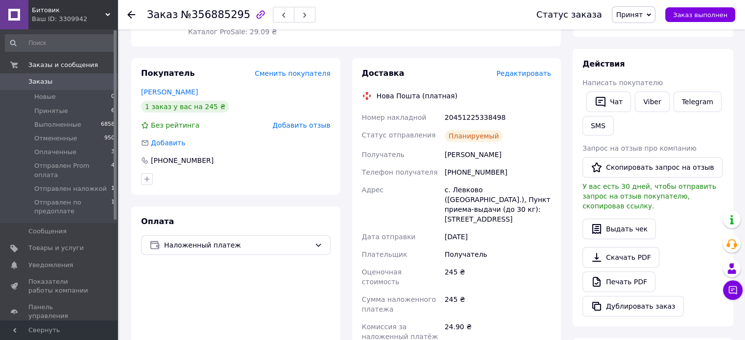
click at [53, 84] on span "Заказы" at bounding box center [59, 81] width 62 height 9
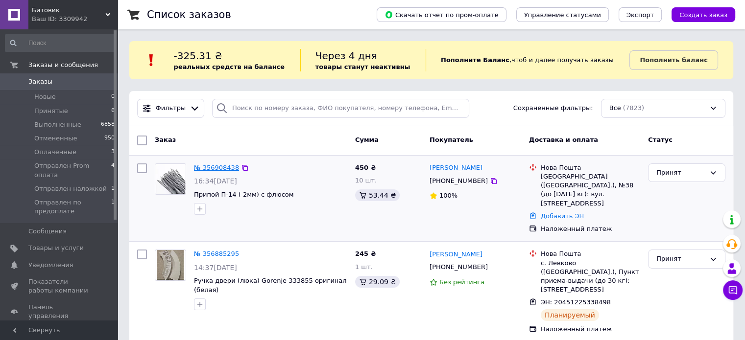
click at [219, 166] on link "№ 356908438" at bounding box center [216, 167] width 45 height 7
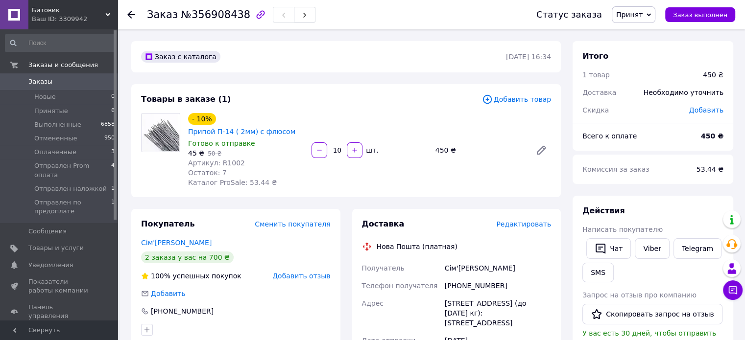
click at [532, 225] on span "Редактировать" at bounding box center [523, 224] width 55 height 8
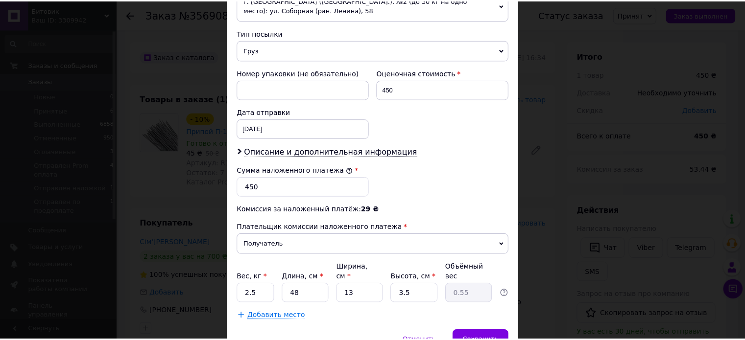
scroll to position [413, 0]
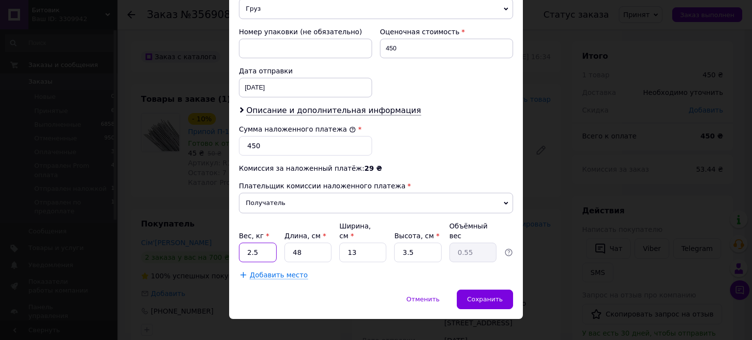
click at [262, 246] on input "2.5" at bounding box center [258, 253] width 38 height 20
type input "2"
click at [249, 243] on input "03" at bounding box center [258, 253] width 38 height 20
type input "0.3"
click at [328, 248] on input "48" at bounding box center [308, 253] width 47 height 20
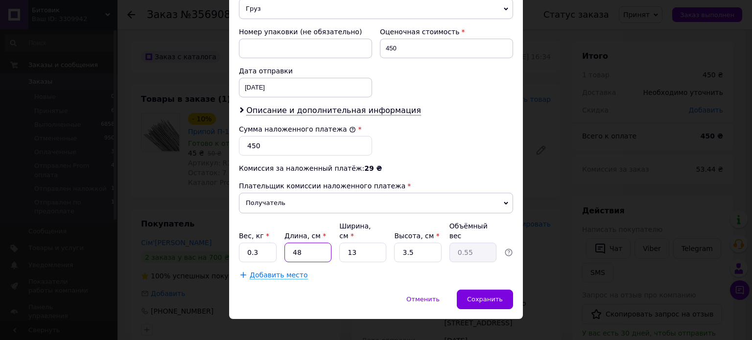
type input "4"
type input "0.1"
type input "47"
type input "0.53"
type input "47"
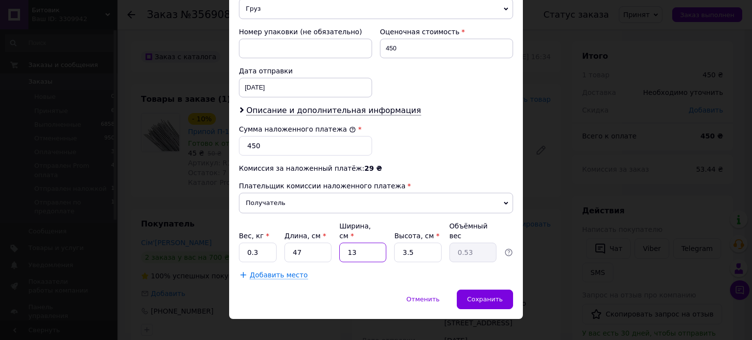
click at [372, 243] on input "13" at bounding box center [362, 253] width 47 height 20
type input "1"
type input "0.1"
type input "15"
type input "0.62"
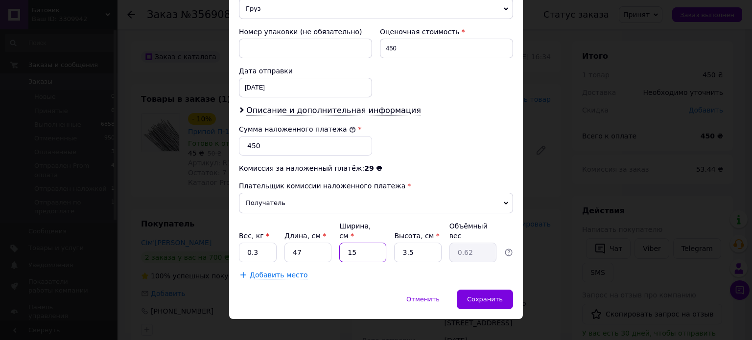
type input "15"
click at [423, 243] on input "3.5" at bounding box center [417, 253] width 47 height 20
type input "3."
type input "0.53"
type input "3"
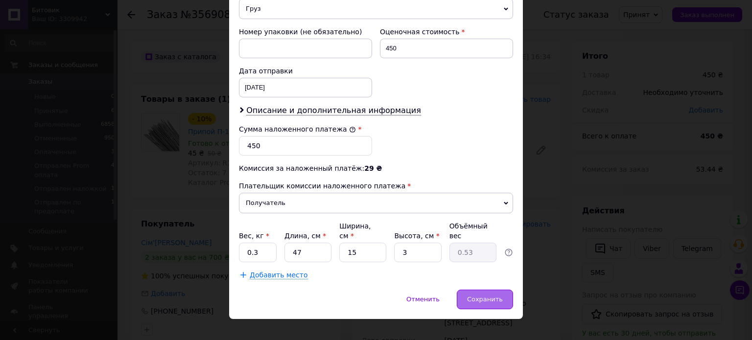
click at [496, 296] on span "Сохранить" at bounding box center [485, 299] width 36 height 7
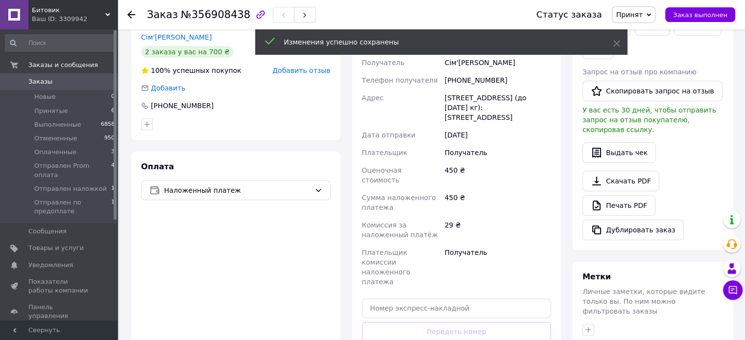
scroll to position [245, 0]
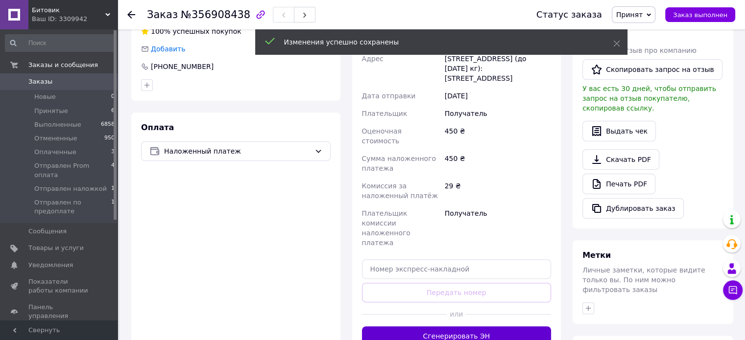
click at [463, 327] on button "Сгенерировать ЭН" at bounding box center [457, 337] width 190 height 20
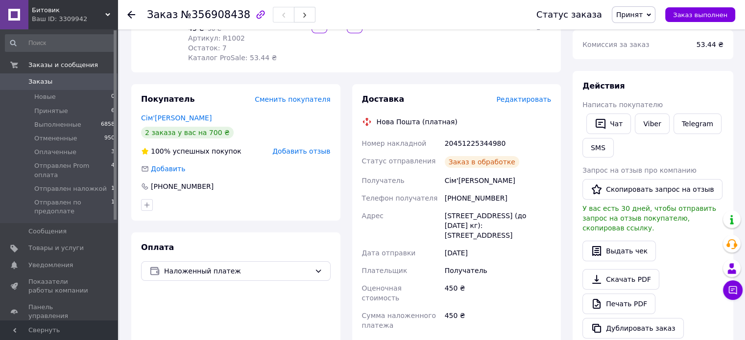
scroll to position [98, 0]
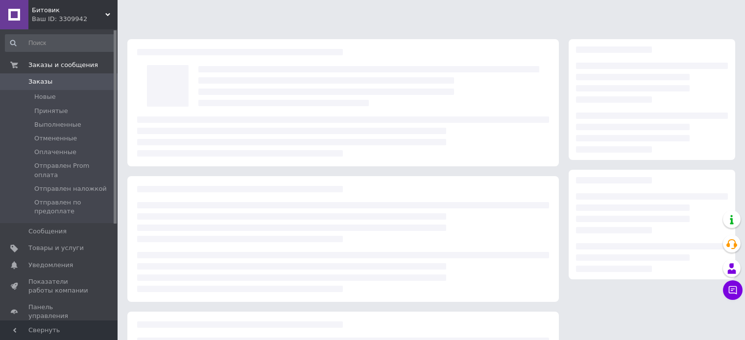
scroll to position [98, 0]
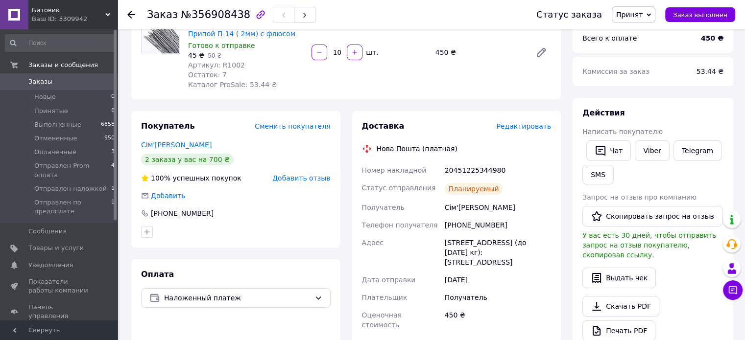
click at [44, 83] on span "Заказы" at bounding box center [40, 81] width 24 height 9
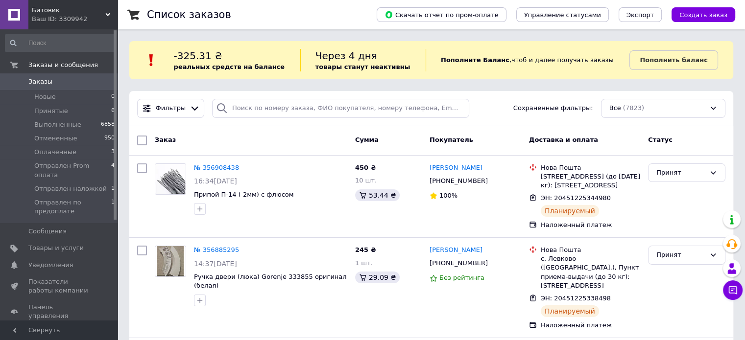
click at [72, 82] on span "Заказы" at bounding box center [59, 81] width 62 height 9
